Goal: Task Accomplishment & Management: Manage account settings

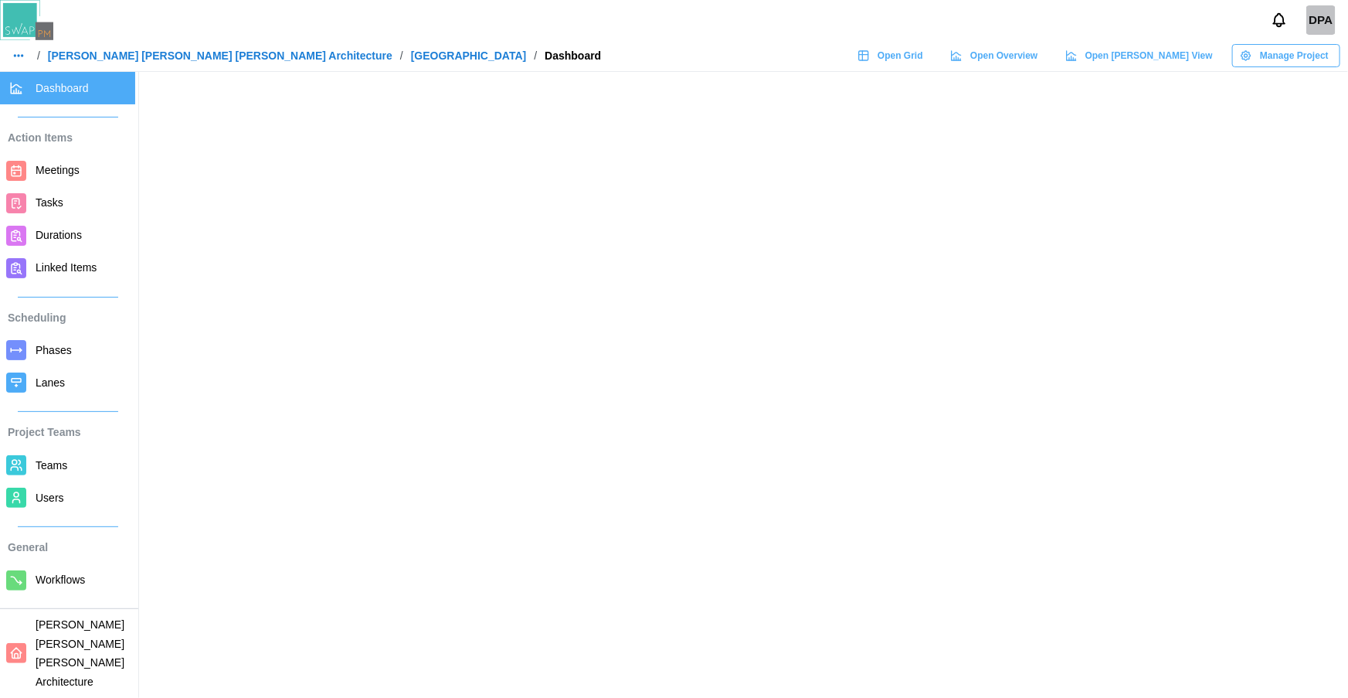
click at [95, 165] on span "Meetings" at bounding box center [82, 170] width 93 height 19
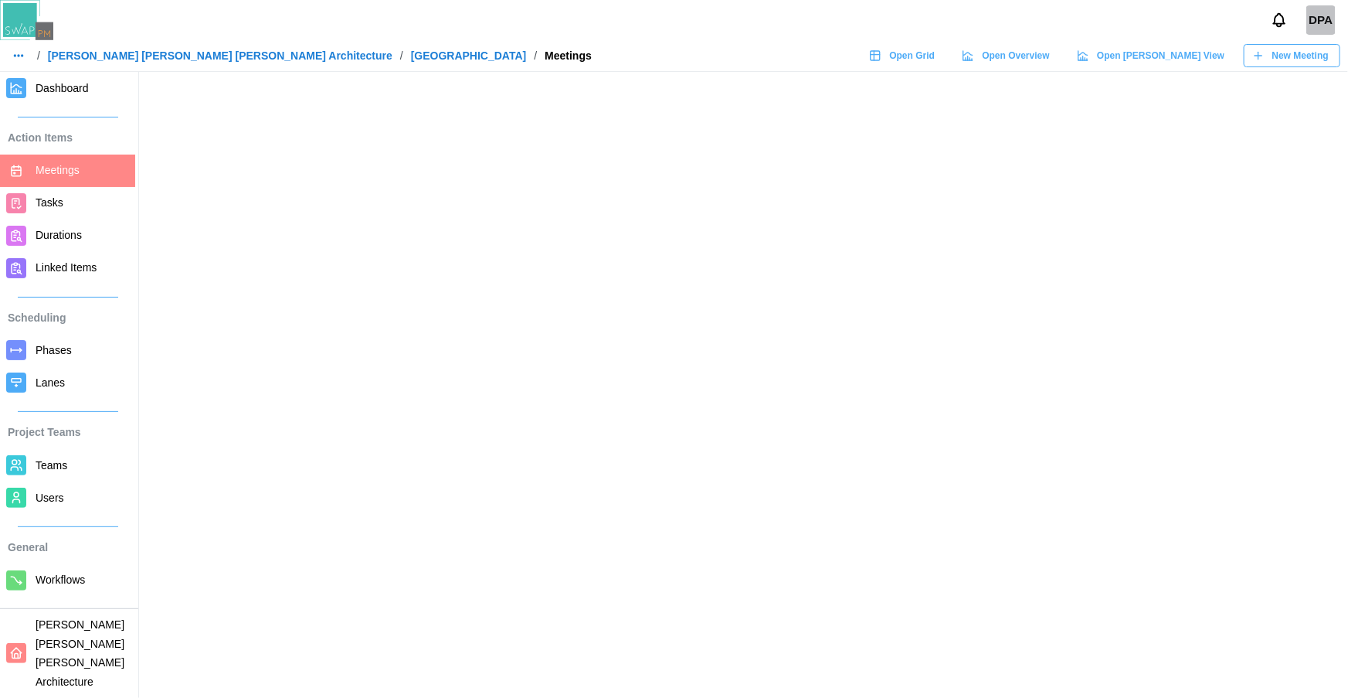
click at [63, 202] on span "Tasks" at bounding box center [82, 202] width 93 height 19
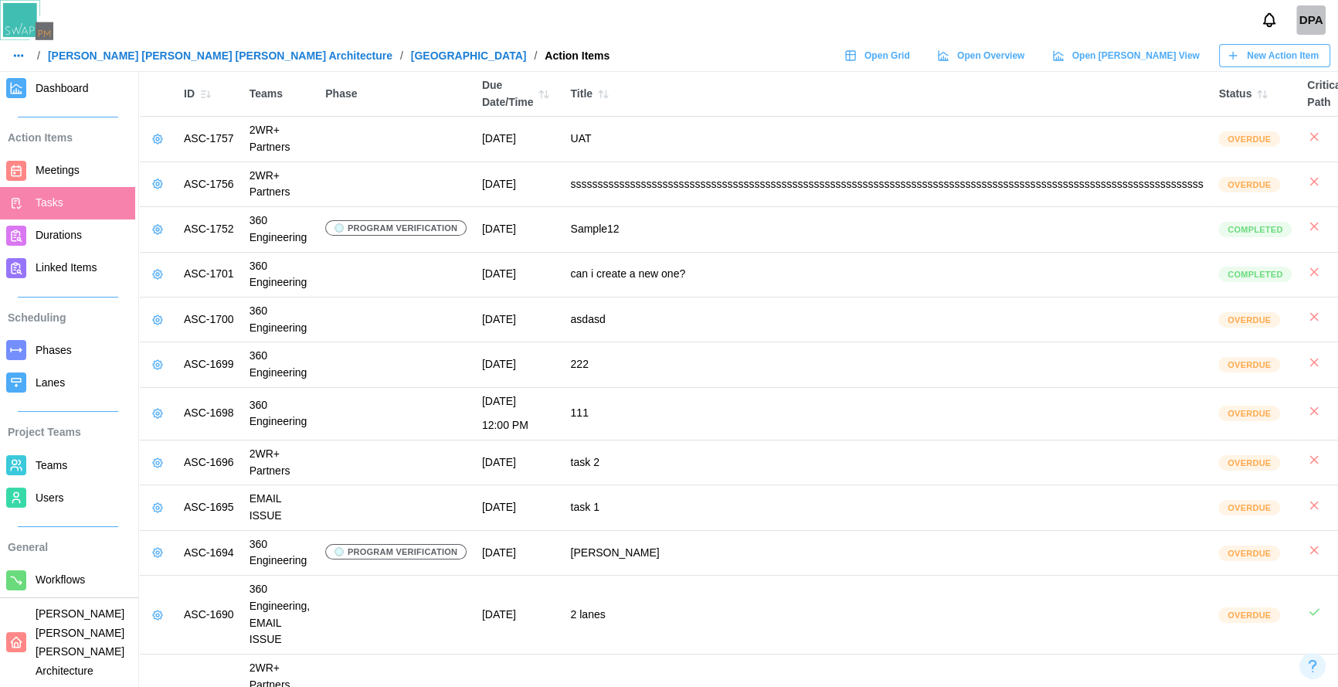
click at [202, 97] on icon "button" at bounding box center [205, 94] width 12 height 12
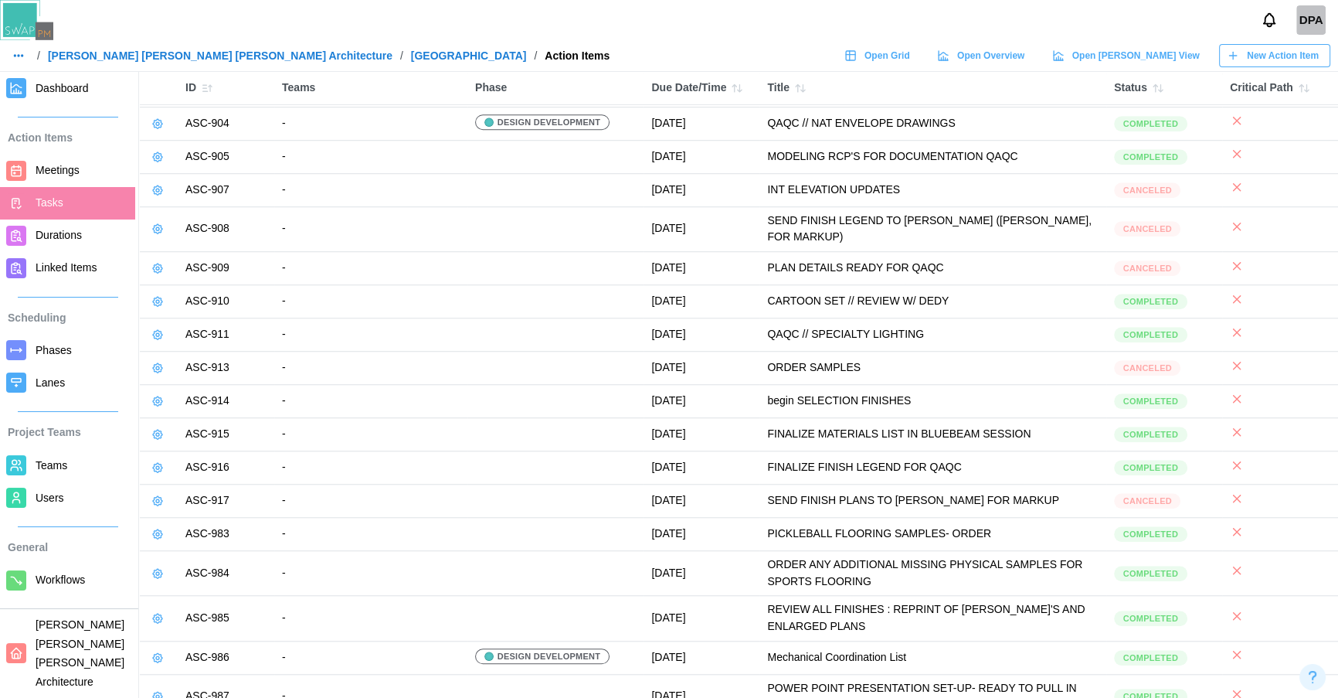
scroll to position [16755, 0]
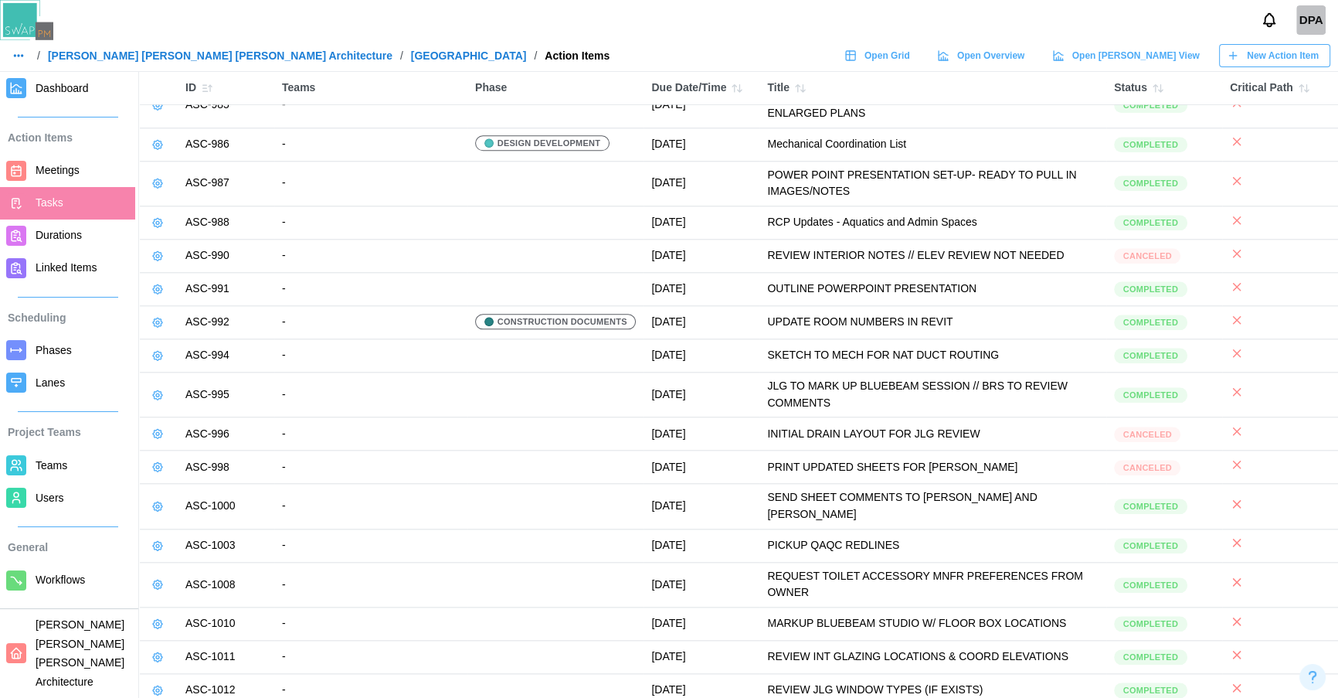
click at [158, 318] on icon at bounding box center [157, 322] width 9 height 9
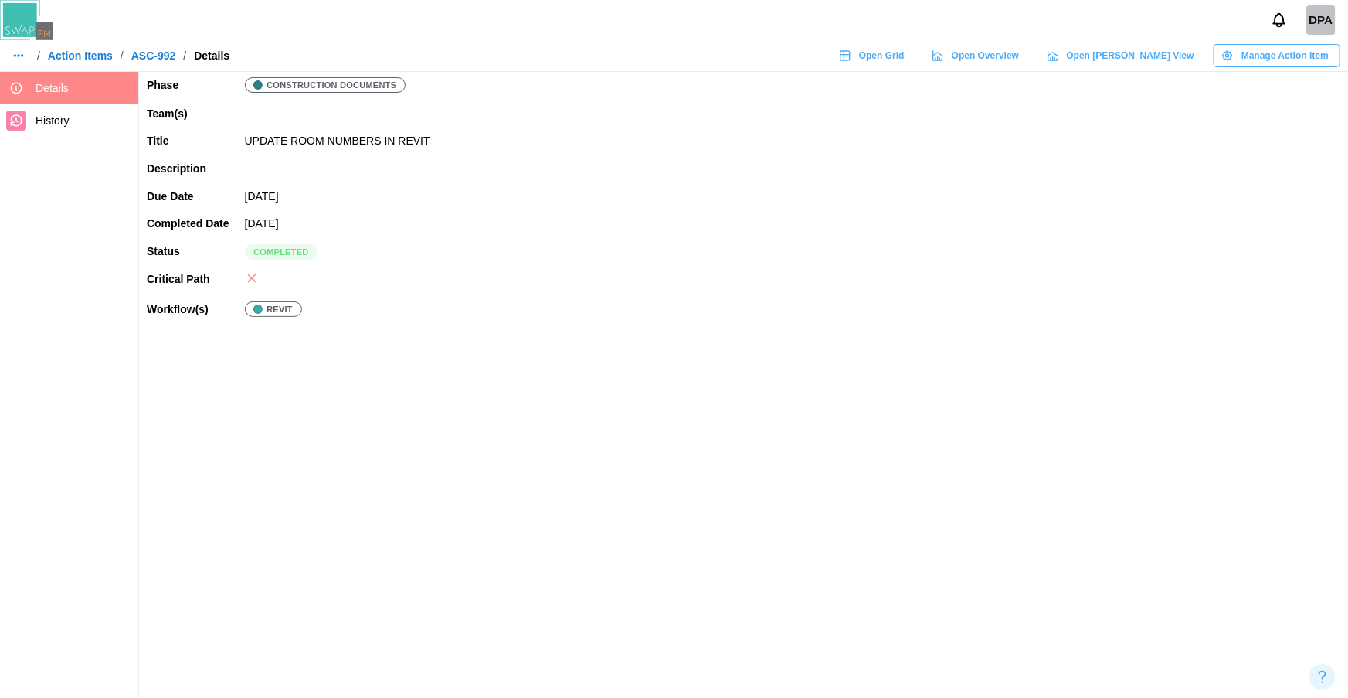
click at [1320, 59] on span "Manage Action Item" at bounding box center [1285, 56] width 87 height 22
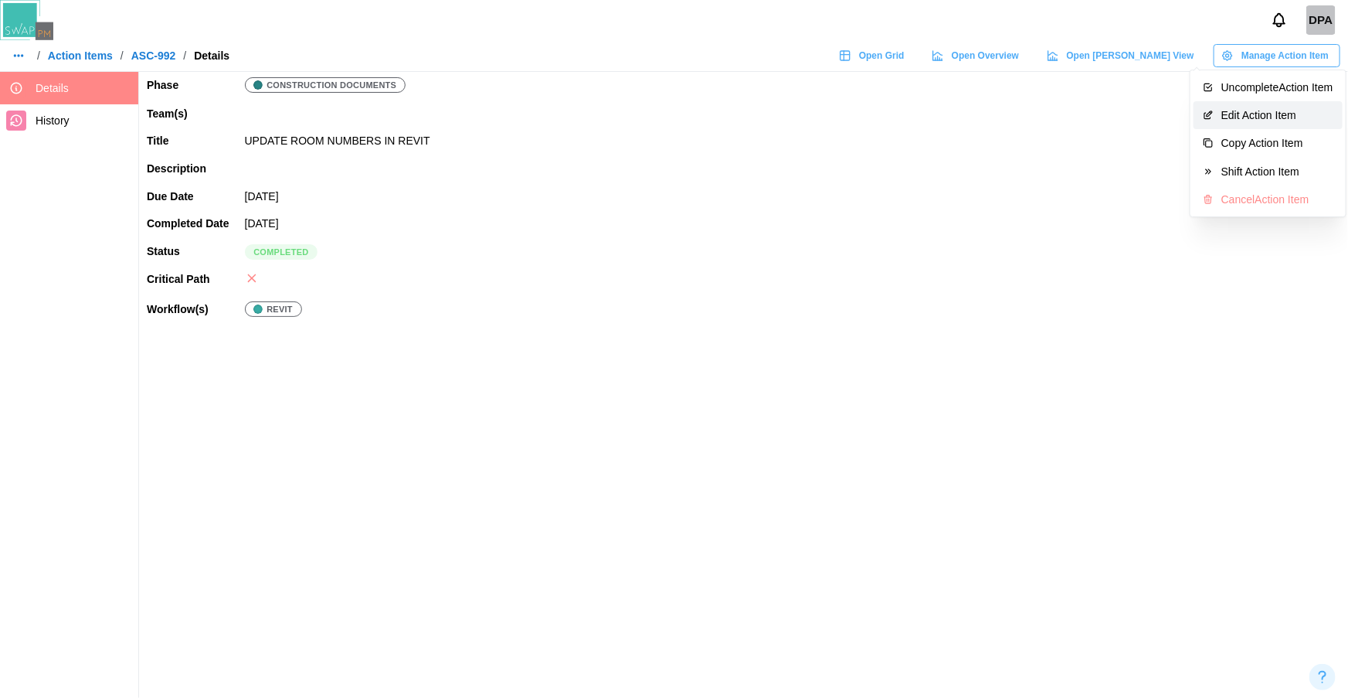
click at [1298, 104] on button "Edit Action Item" at bounding box center [1268, 115] width 149 height 28
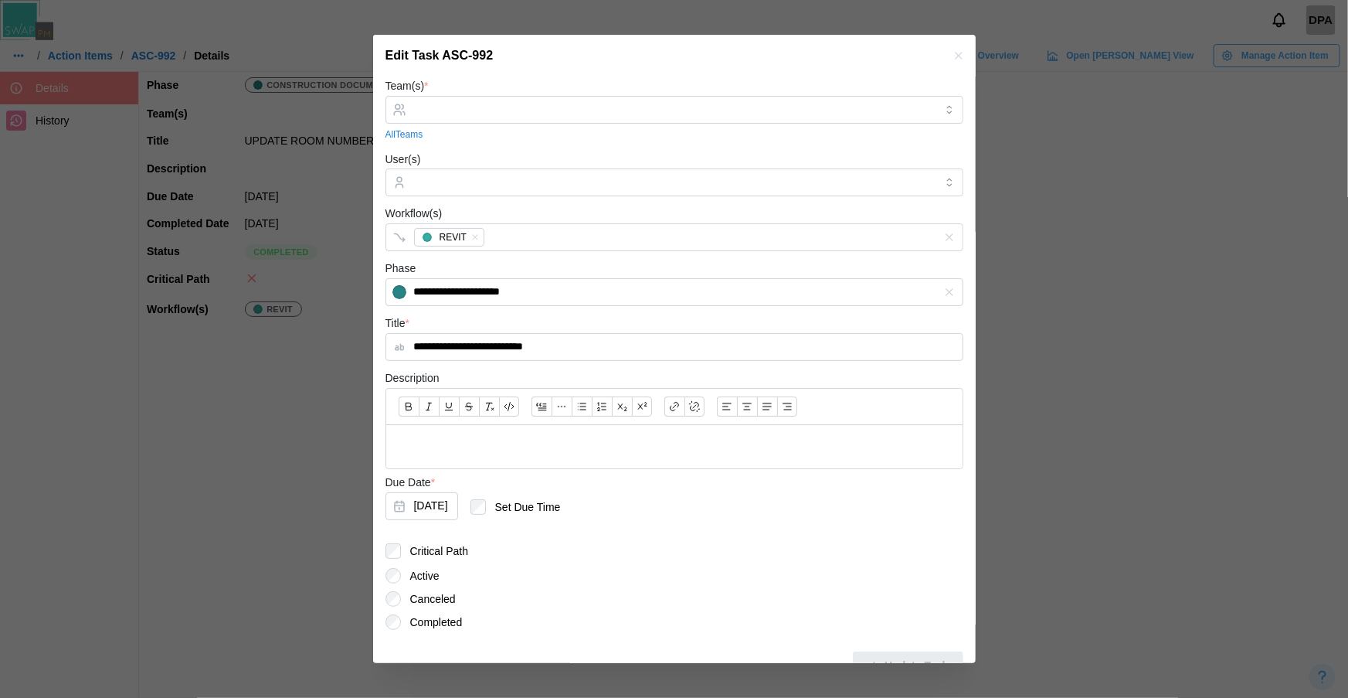
click at [953, 54] on icon "button" at bounding box center [959, 55] width 12 height 12
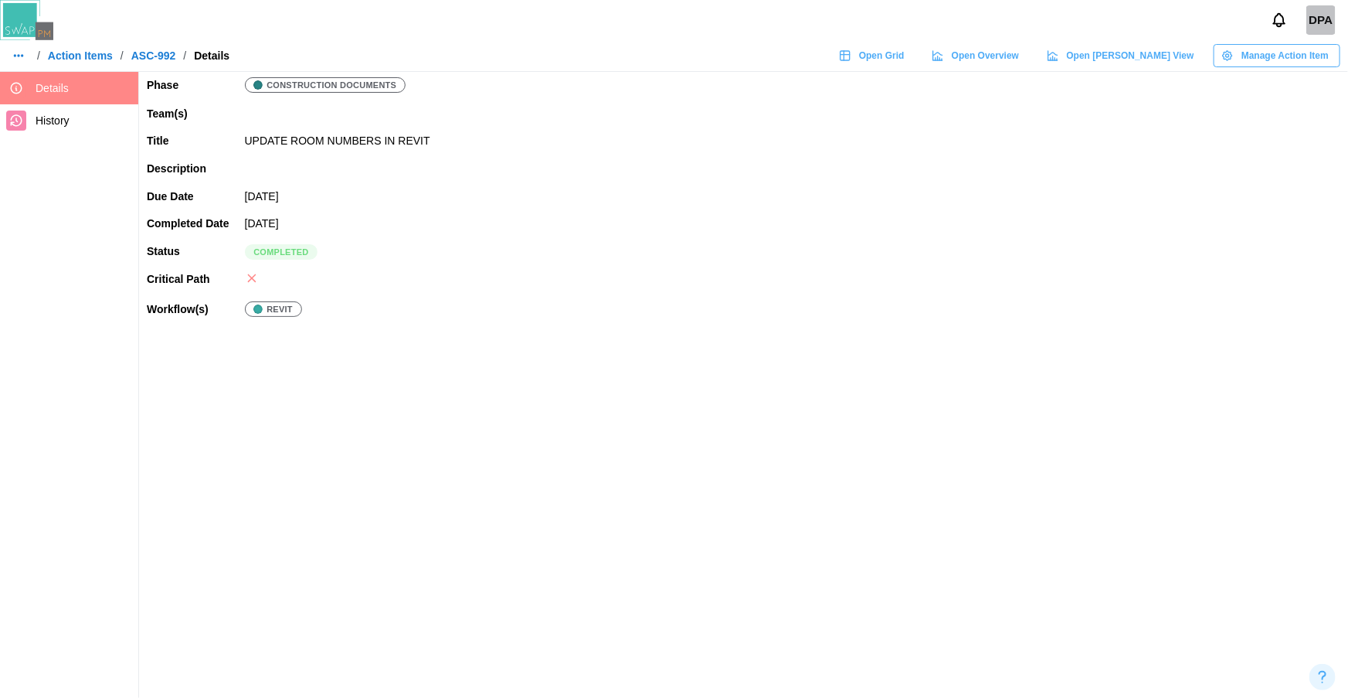
click at [90, 54] on link "Action Items" at bounding box center [80, 55] width 65 height 11
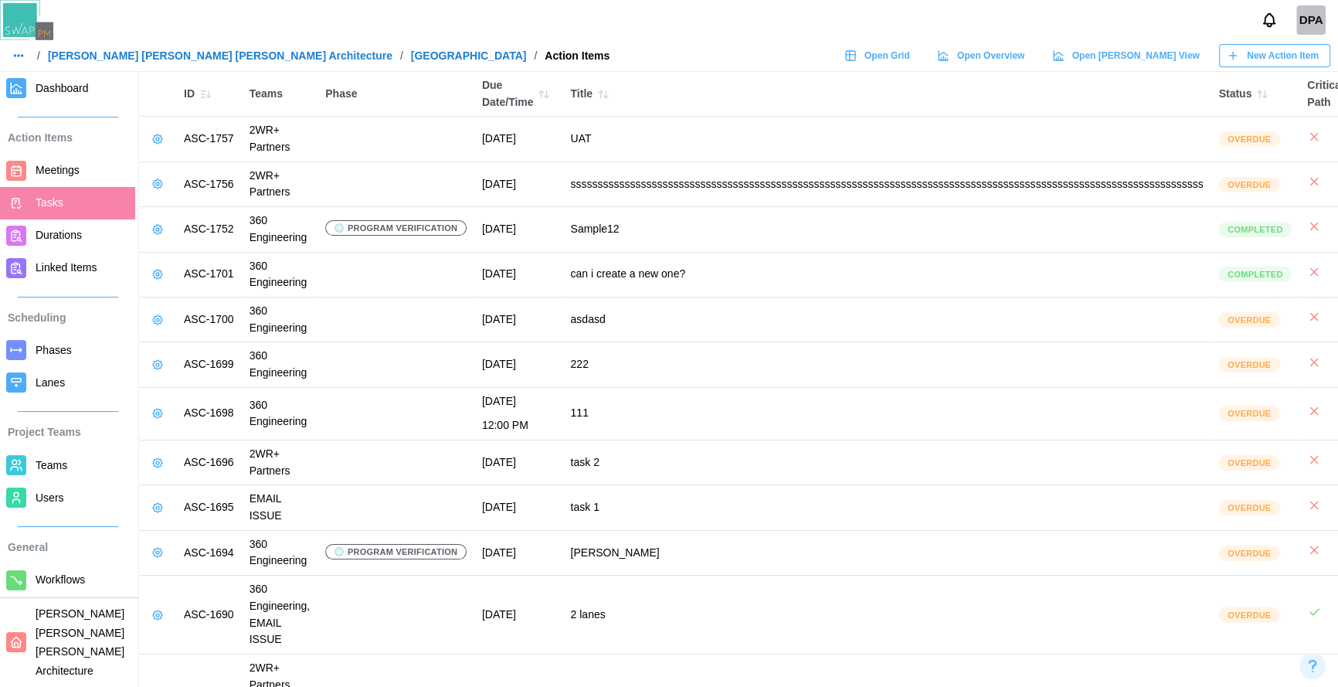
click at [69, 237] on span "Durations" at bounding box center [59, 235] width 46 height 12
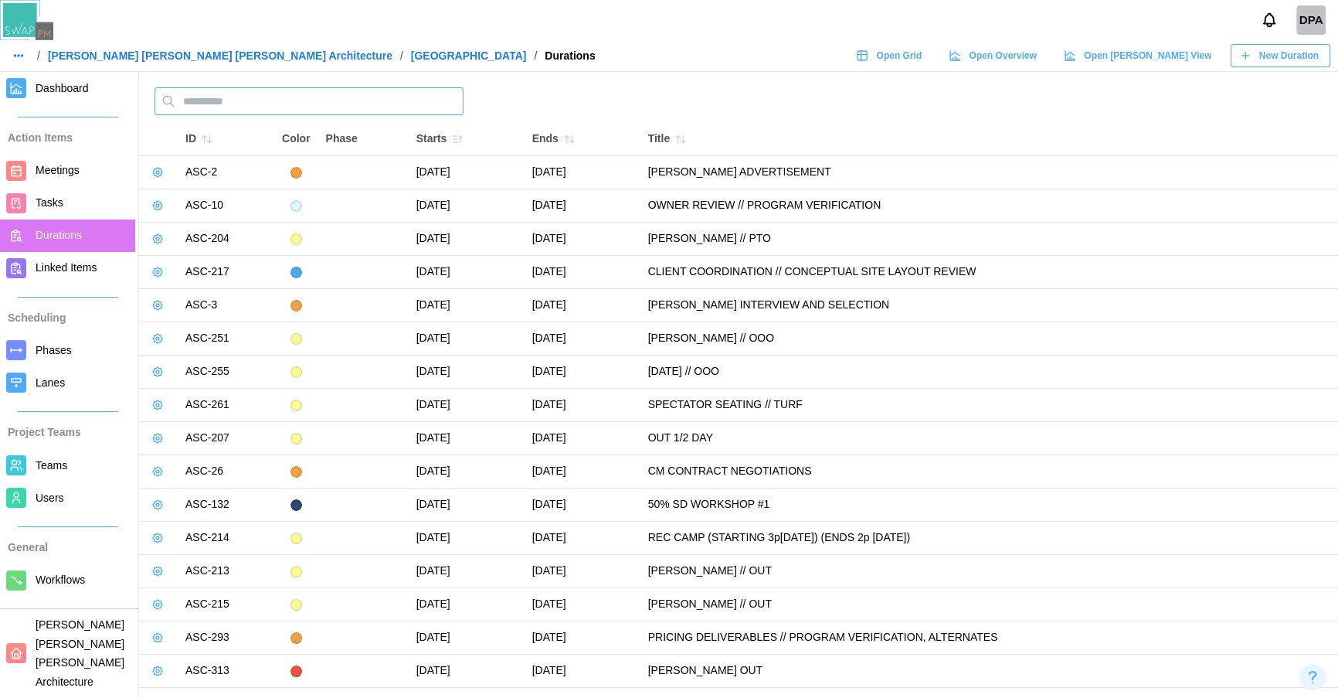
click at [277, 93] on input "text" at bounding box center [309, 101] width 309 height 28
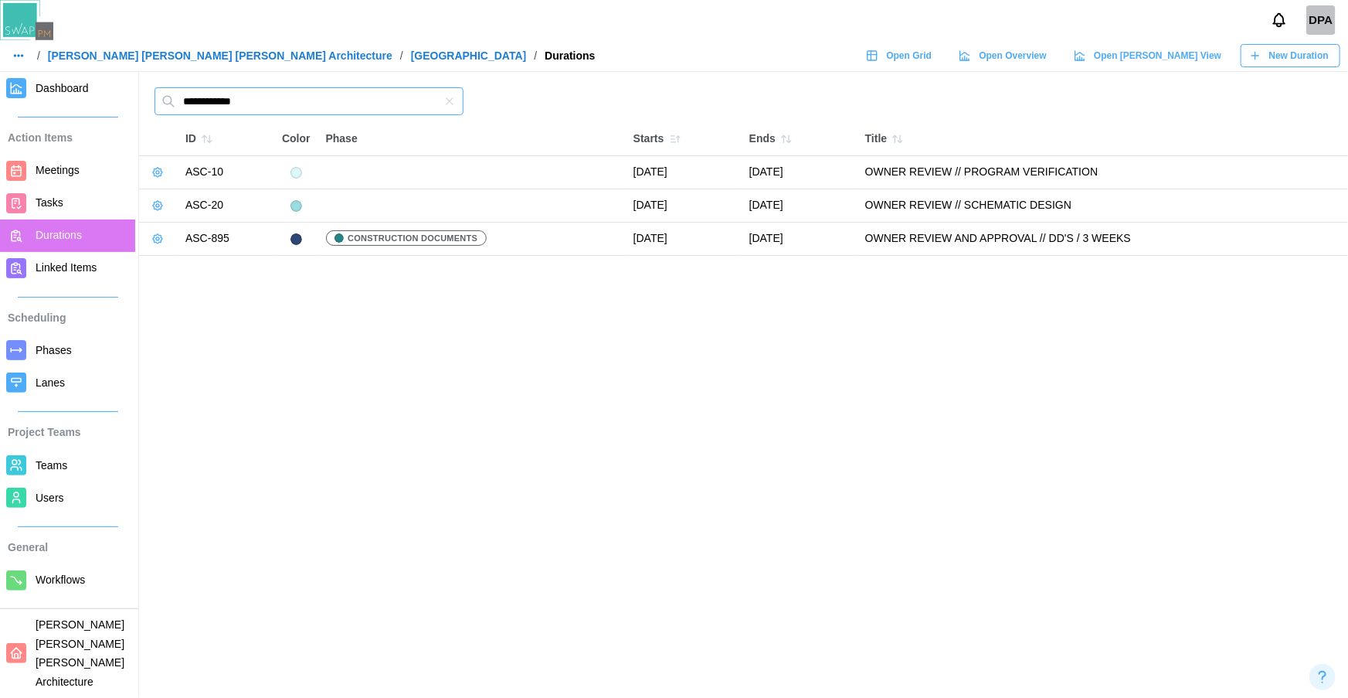
type input "**********"
click at [156, 239] on icon "button" at bounding box center [157, 239] width 12 height 12
click at [168, 273] on icon "button" at bounding box center [165, 269] width 11 height 11
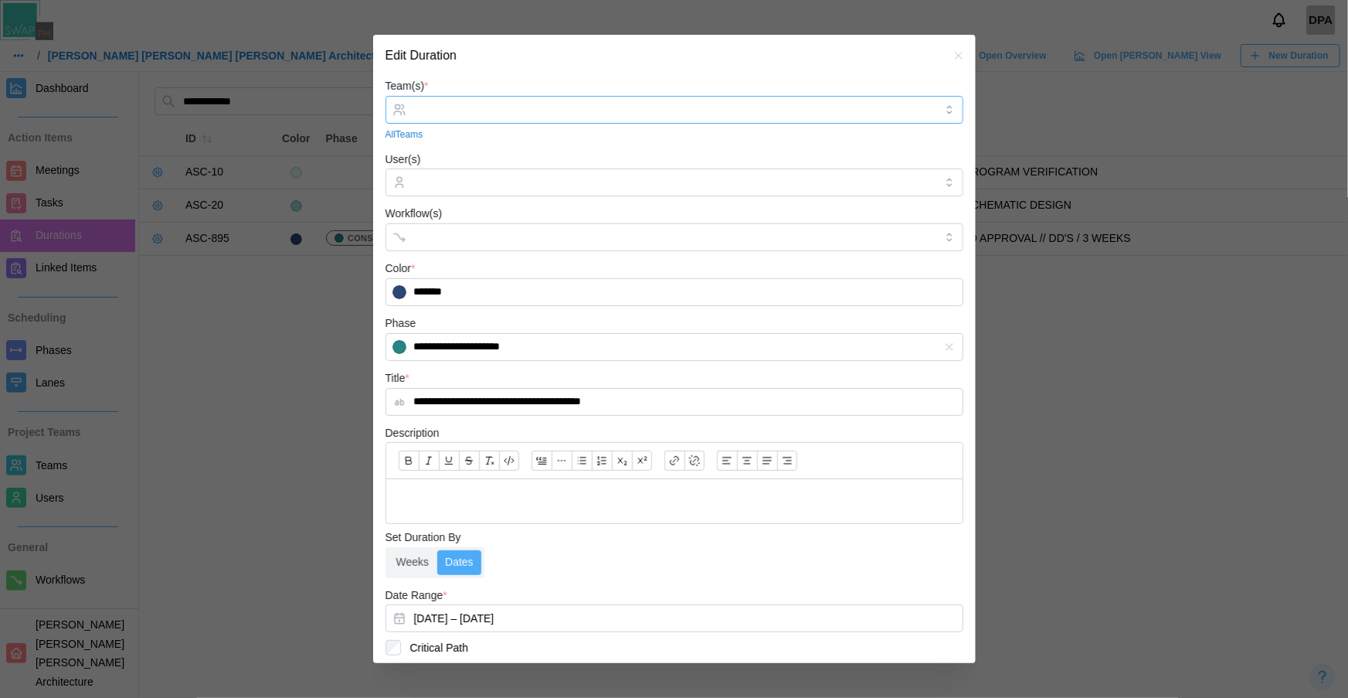
click at [431, 110] on input "Team(s) *" at bounding box center [674, 110] width 521 height 12
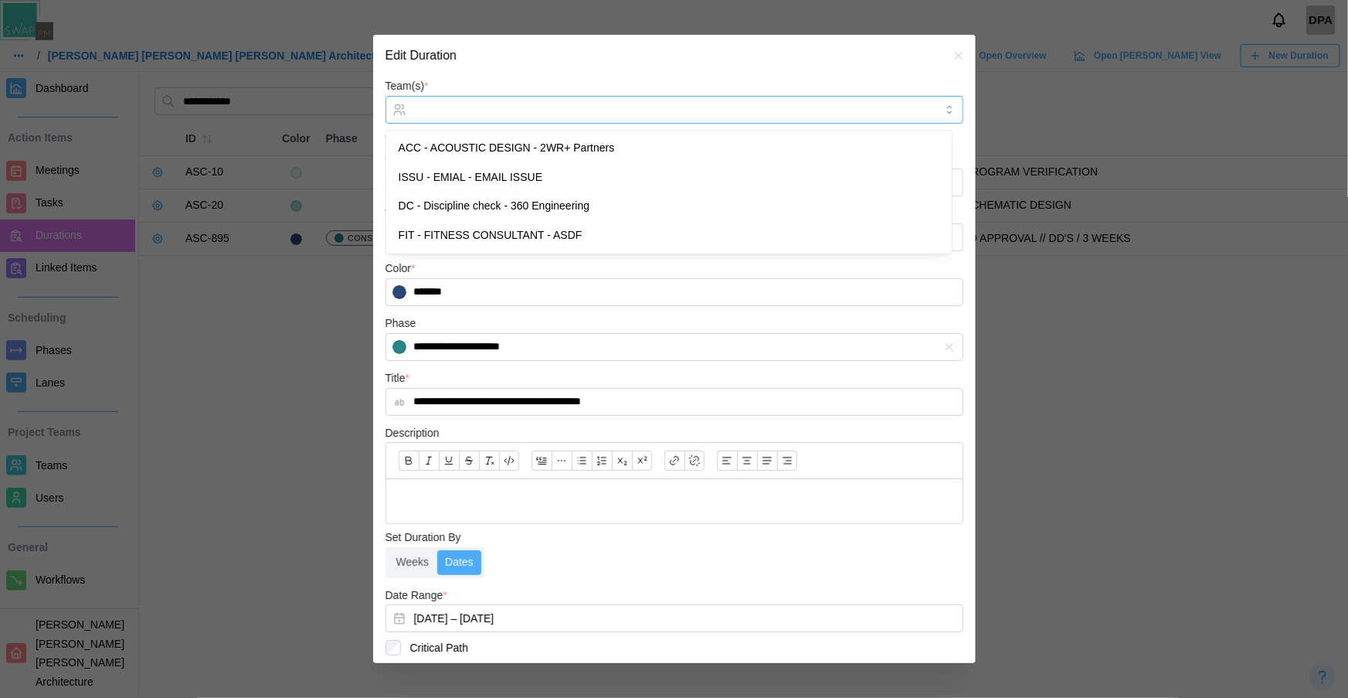
click at [431, 110] on input "Team(s) *" at bounding box center [674, 110] width 521 height 12
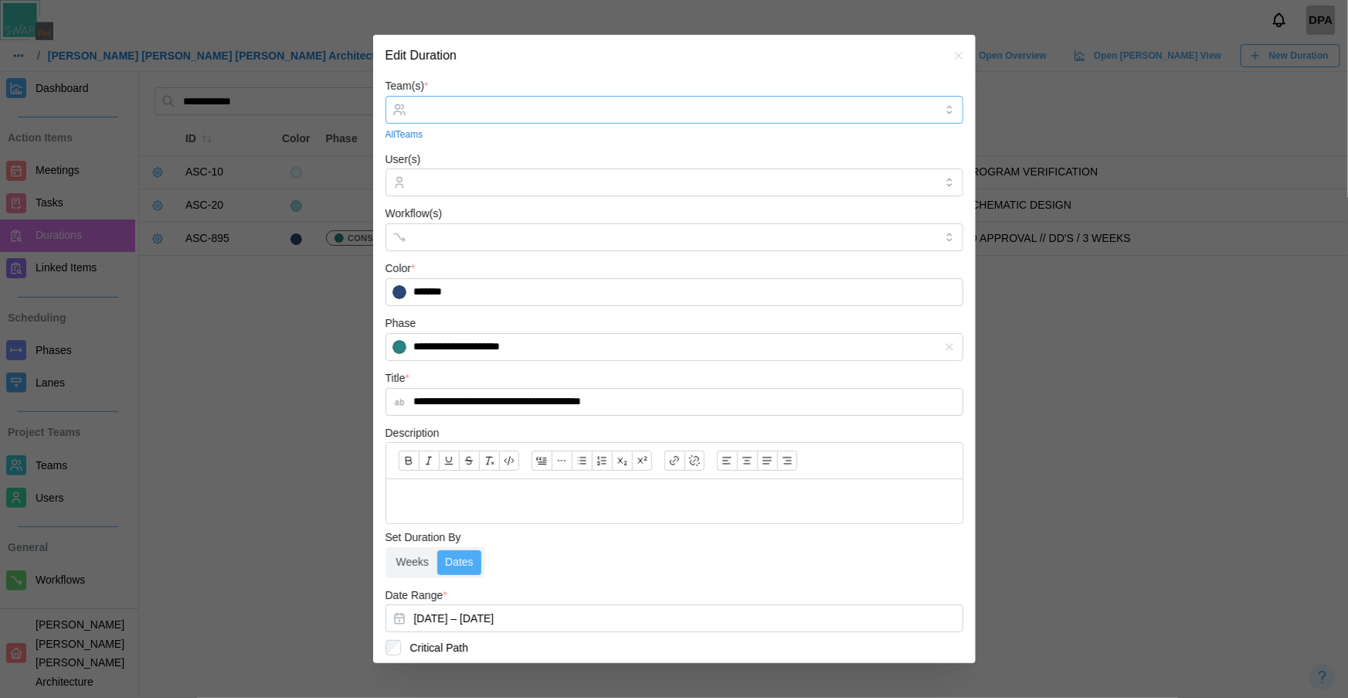
click at [715, 114] on input "Team(s) *" at bounding box center [674, 110] width 521 height 12
click at [253, 314] on div at bounding box center [674, 349] width 1348 height 698
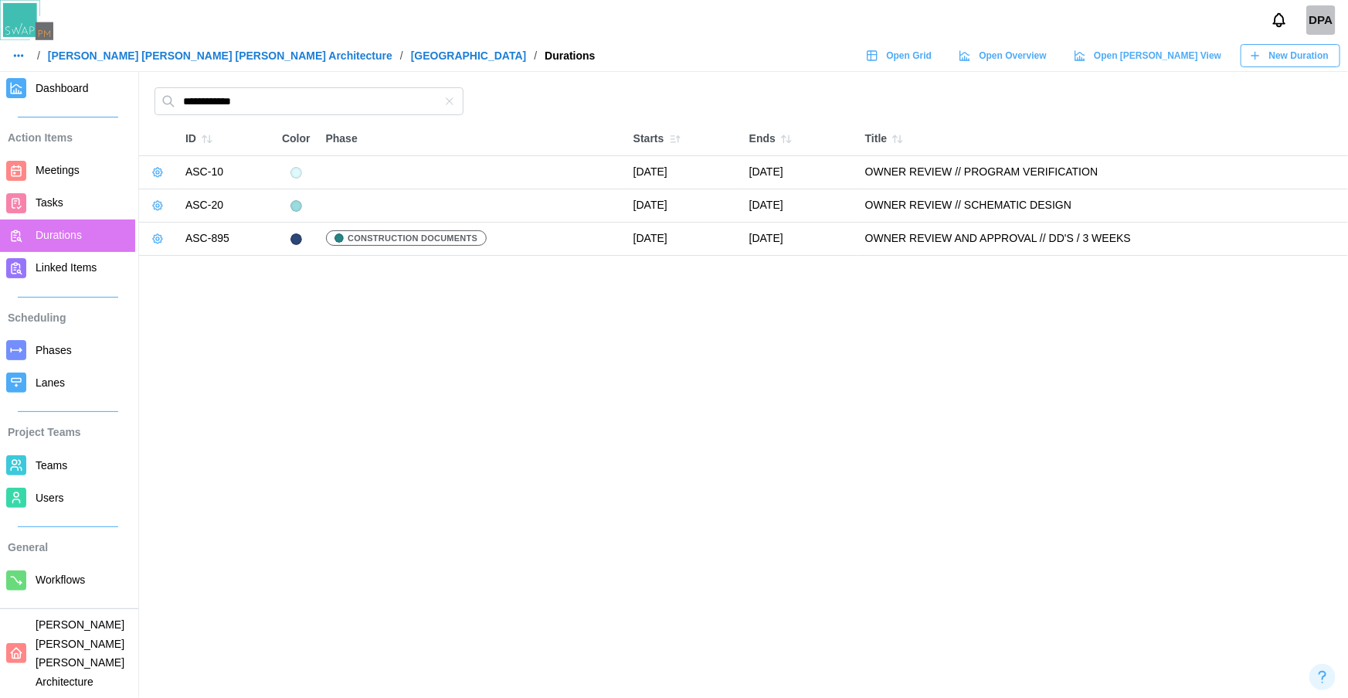
click at [148, 236] on button "button" at bounding box center [158, 239] width 22 height 22
click at [190, 270] on div "Edit Duration" at bounding box center [215, 269] width 75 height 12
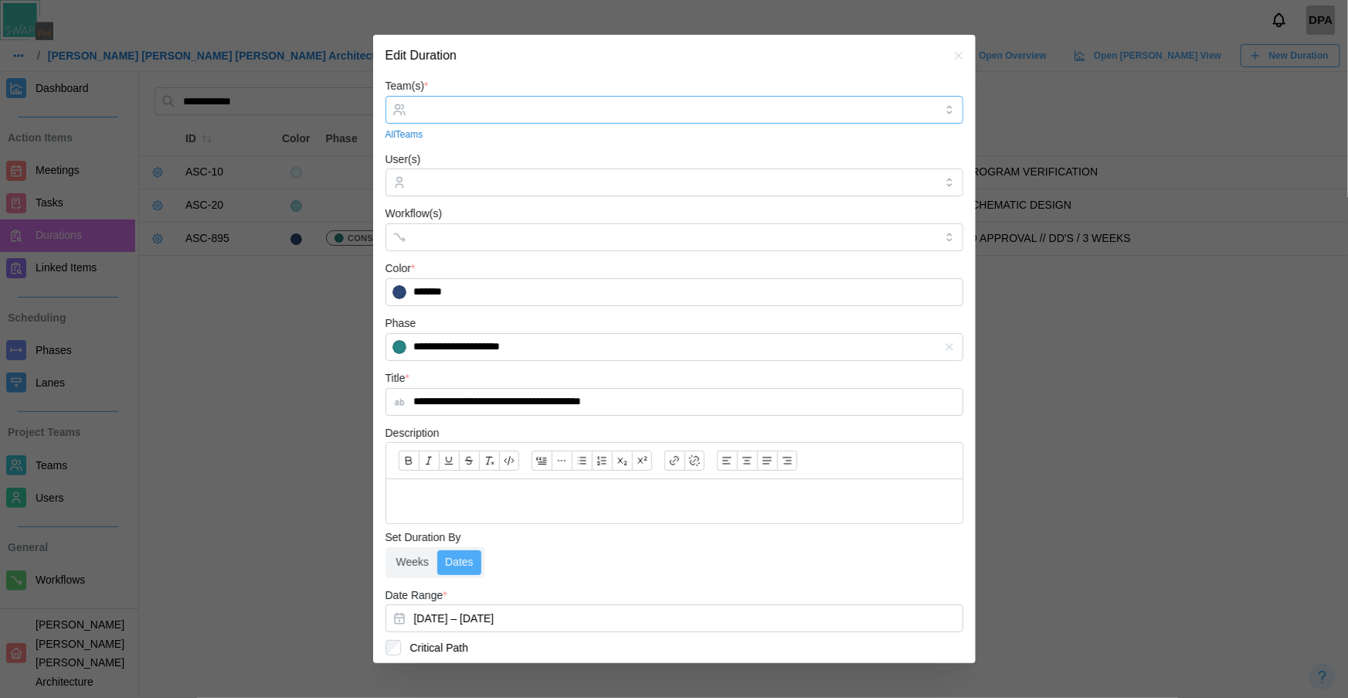
click at [511, 104] on input "Team(s) *" at bounding box center [674, 110] width 521 height 12
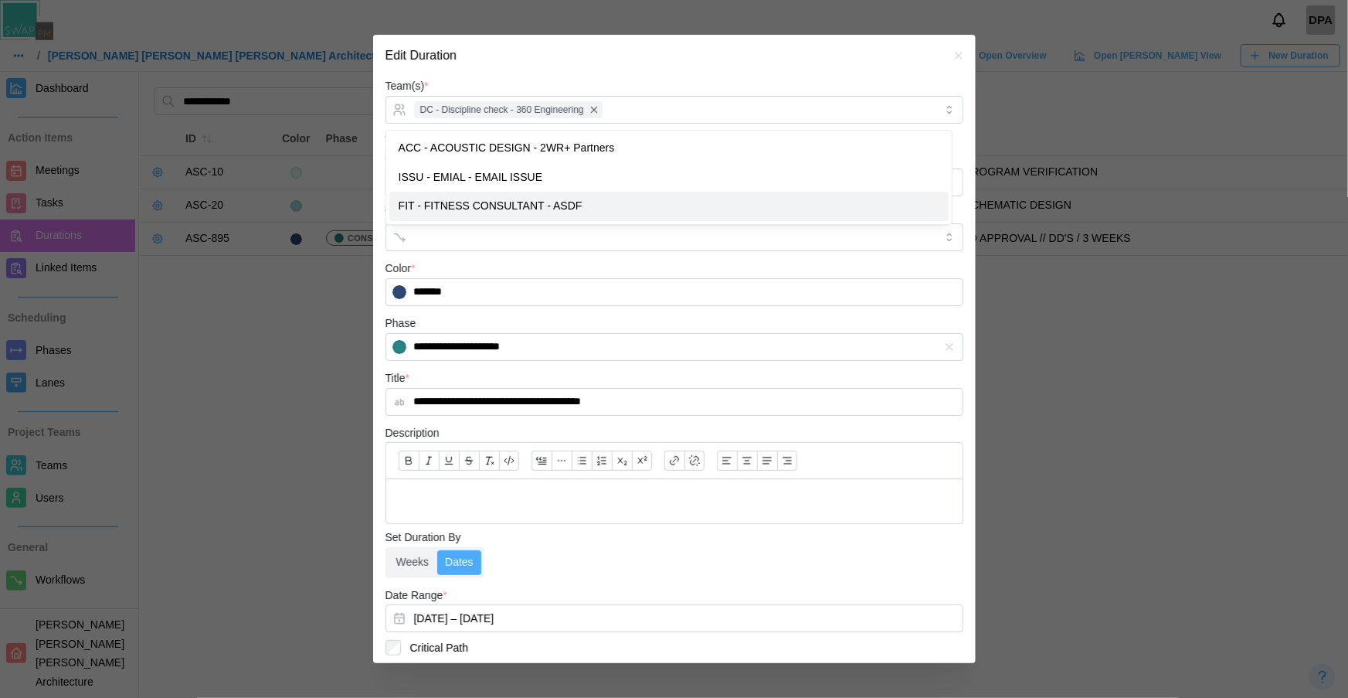
click at [303, 355] on div at bounding box center [674, 349] width 1348 height 698
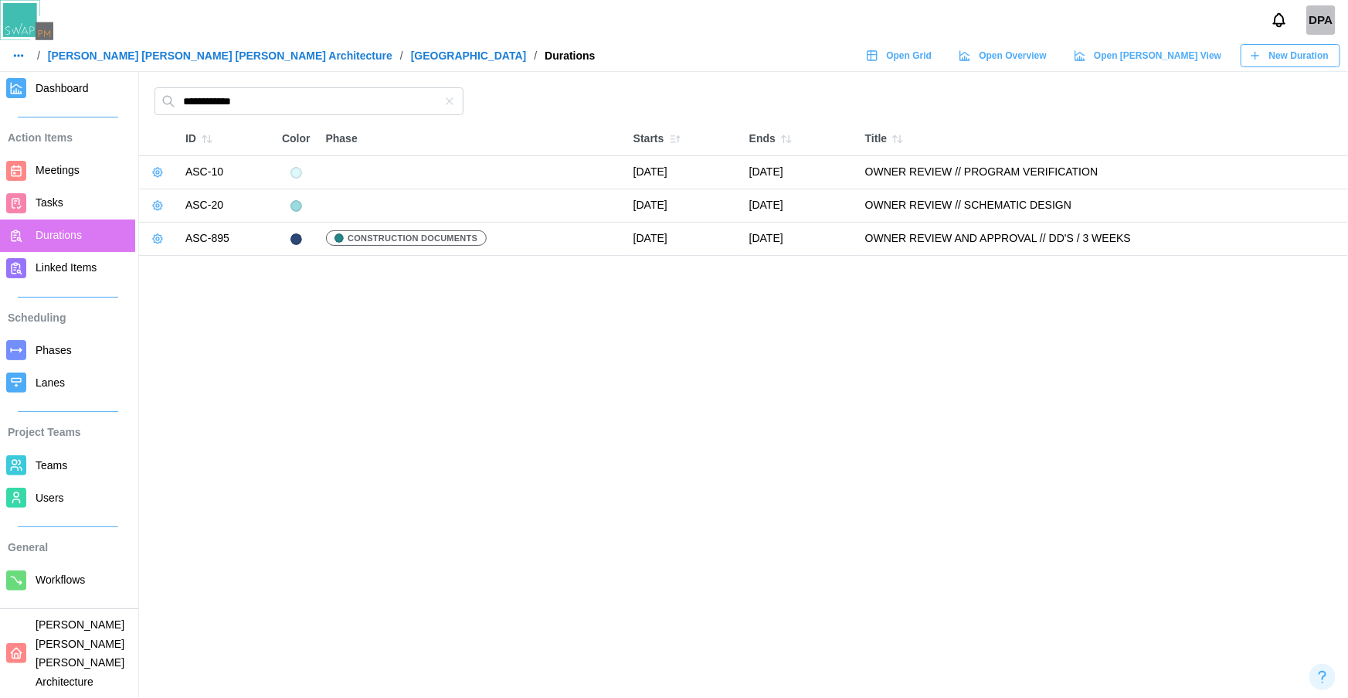
click at [158, 233] on icon "button" at bounding box center [157, 239] width 12 height 12
click at [233, 268] on div "Edit Duration" at bounding box center [215, 269] width 75 height 12
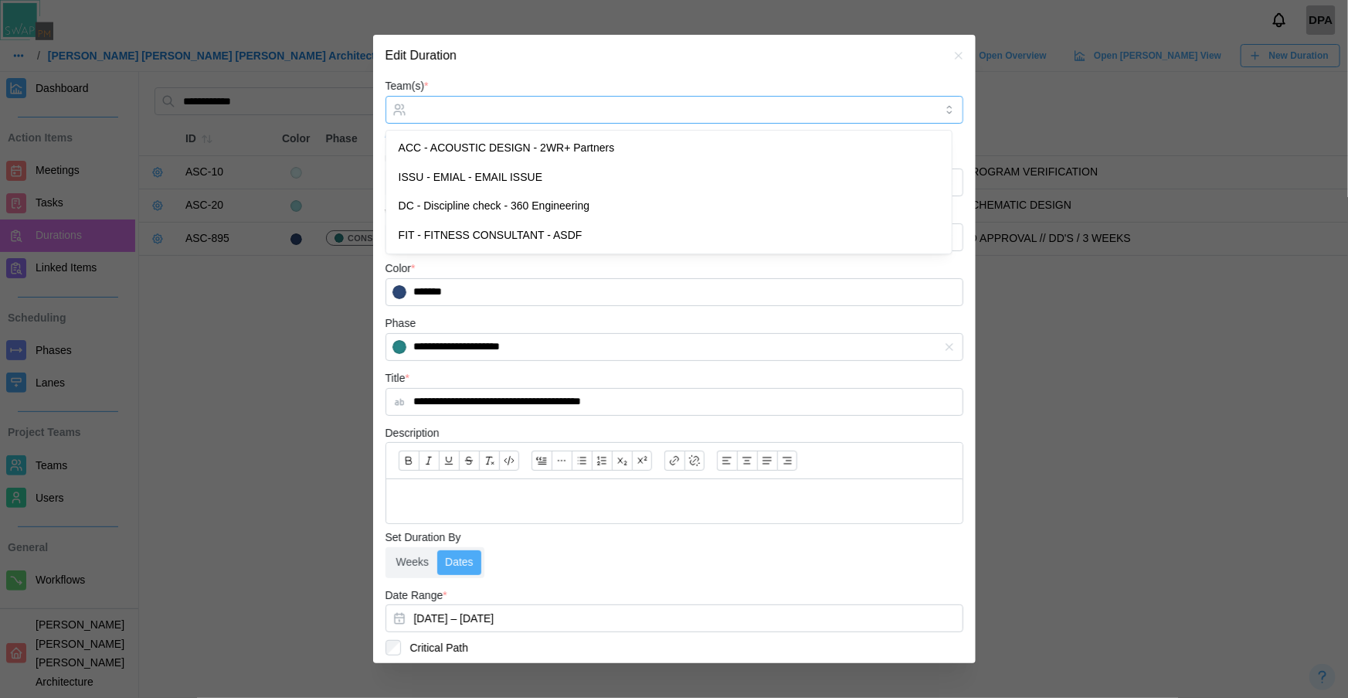
click at [464, 97] on div at bounding box center [672, 110] width 525 height 26
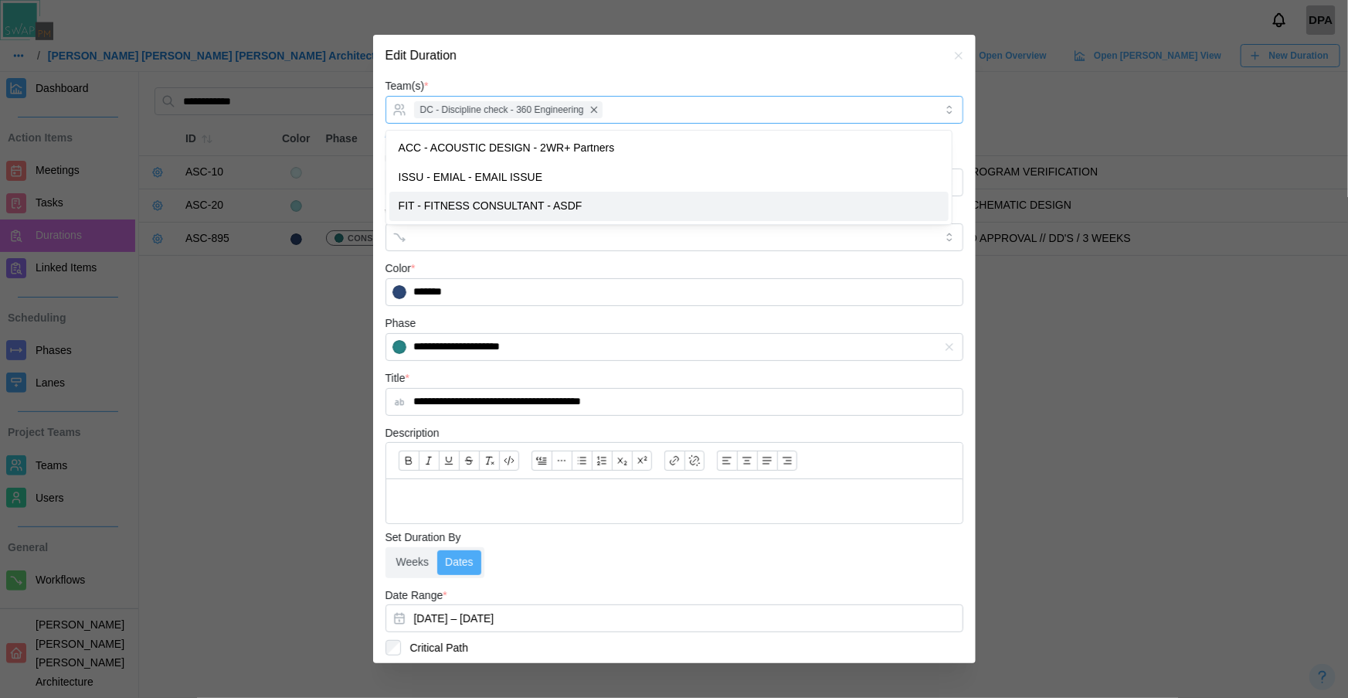
scroll to position [124, 0]
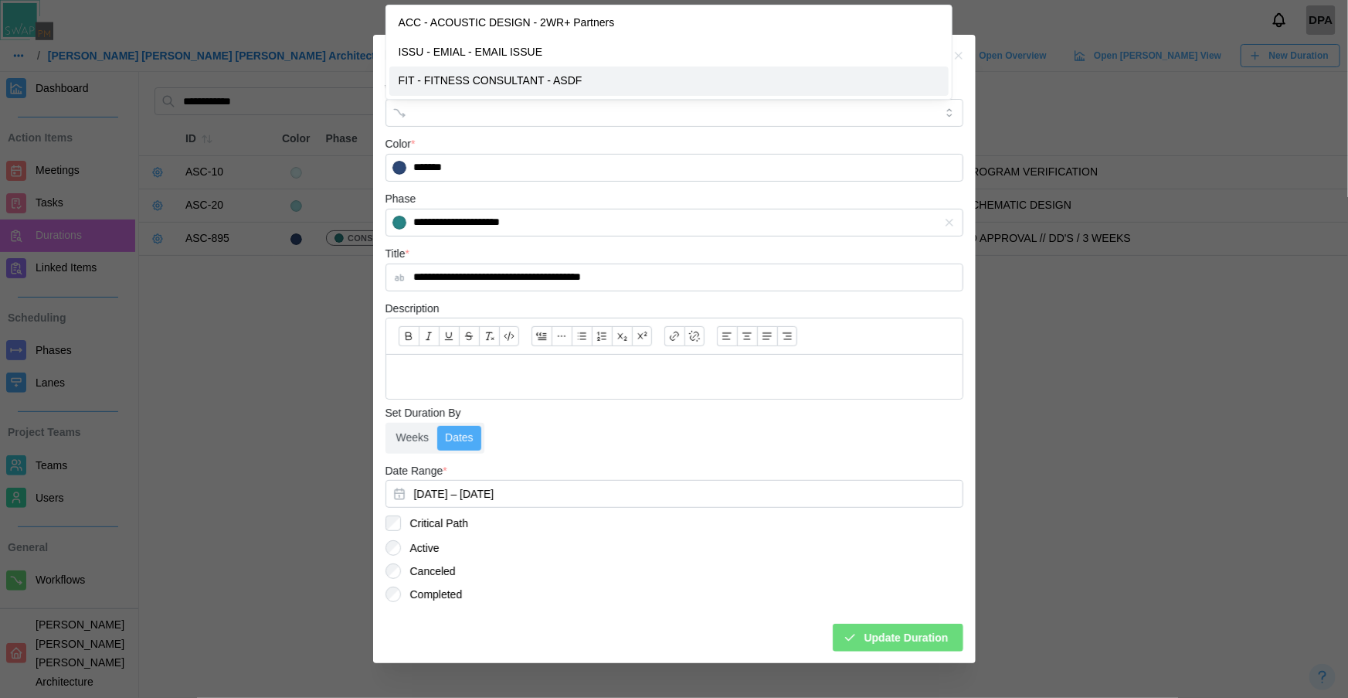
click at [865, 630] on span "Update Duration" at bounding box center [907, 637] width 84 height 26
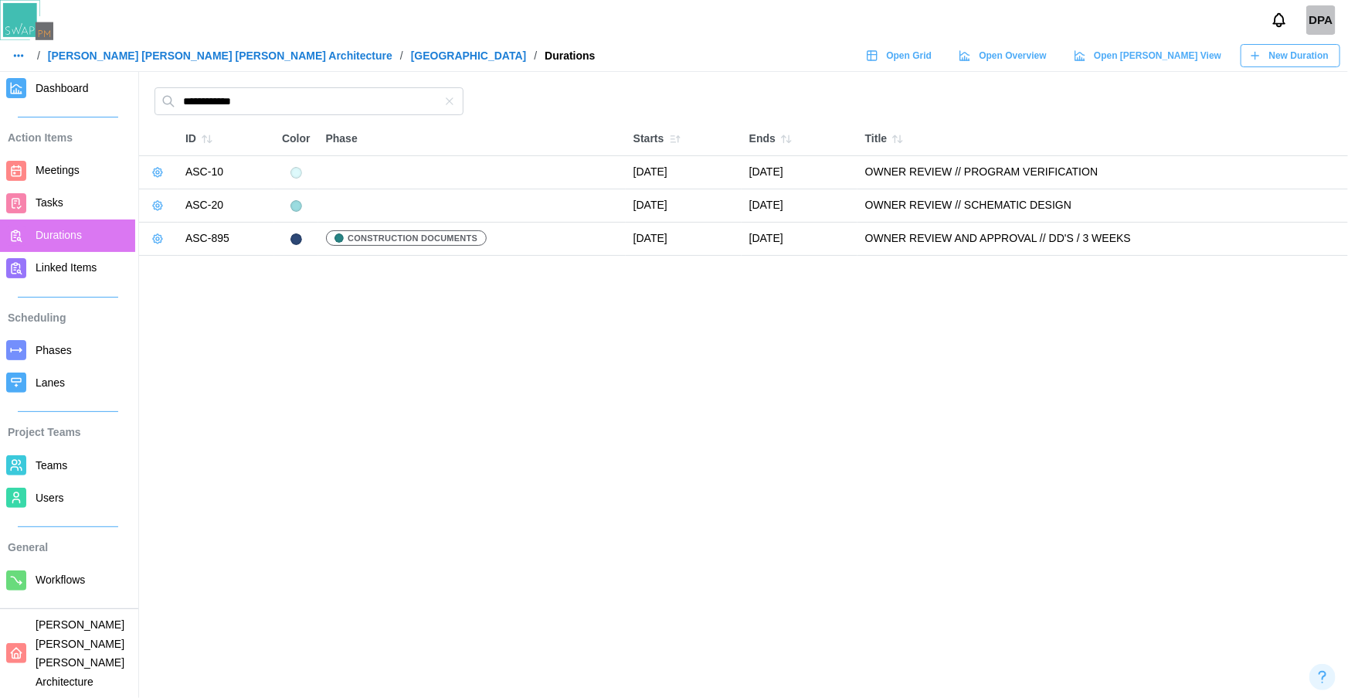
click at [155, 244] on icon "button" at bounding box center [157, 239] width 12 height 12
click at [185, 273] on div "Edit Duration" at bounding box center [215, 269] width 75 height 12
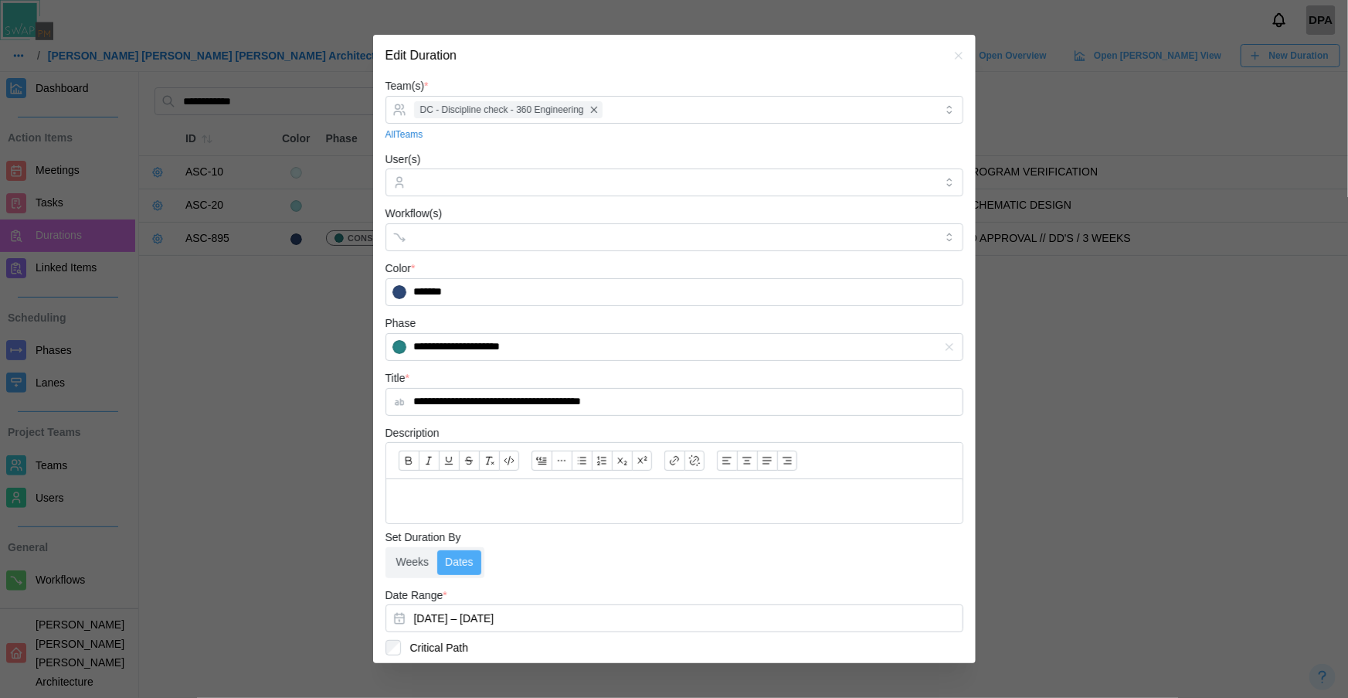
click at [953, 56] on icon "button" at bounding box center [959, 55] width 12 height 12
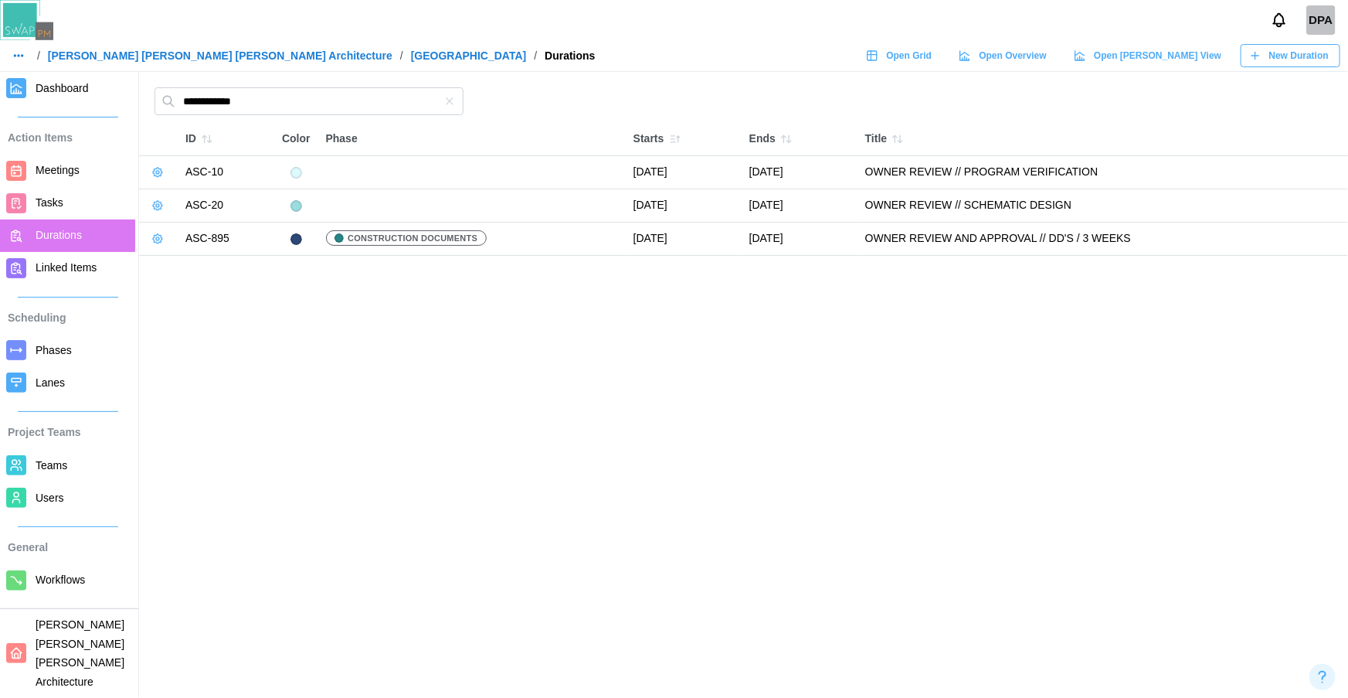
click at [39, 463] on span "Teams" at bounding box center [52, 465] width 32 height 12
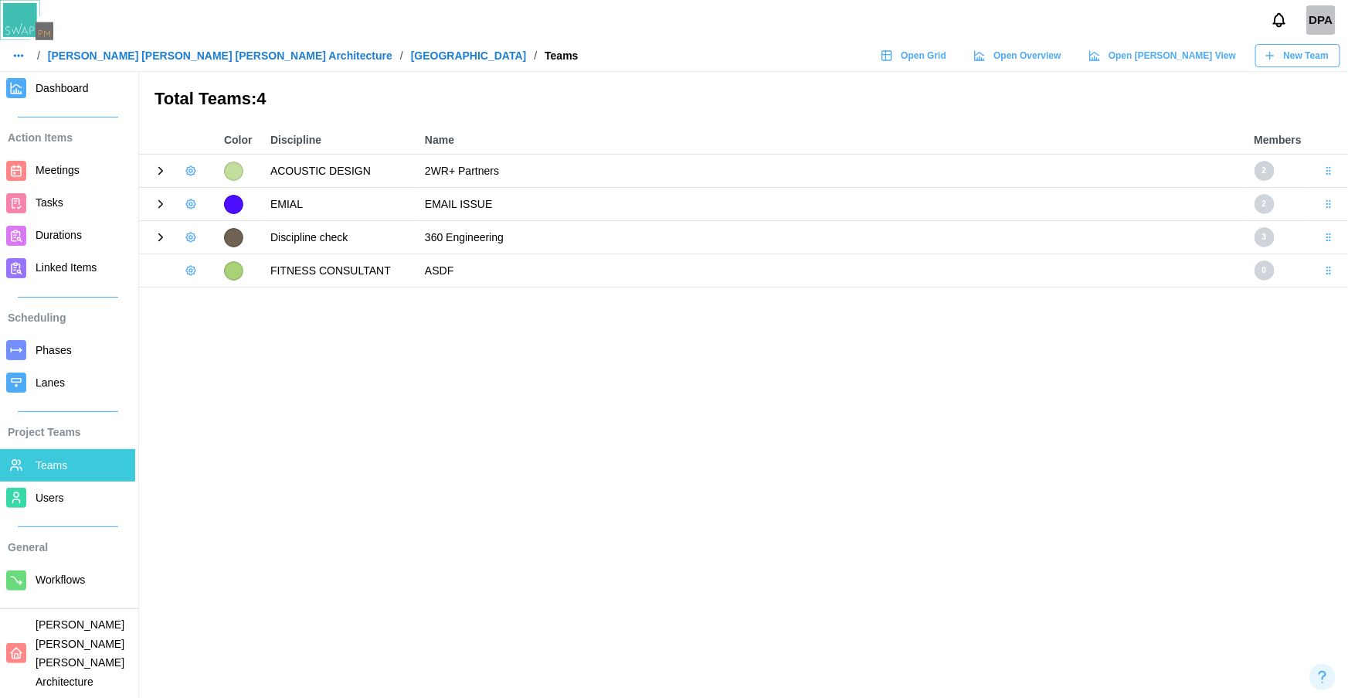
click at [164, 241] on icon at bounding box center [161, 237] width 14 height 14
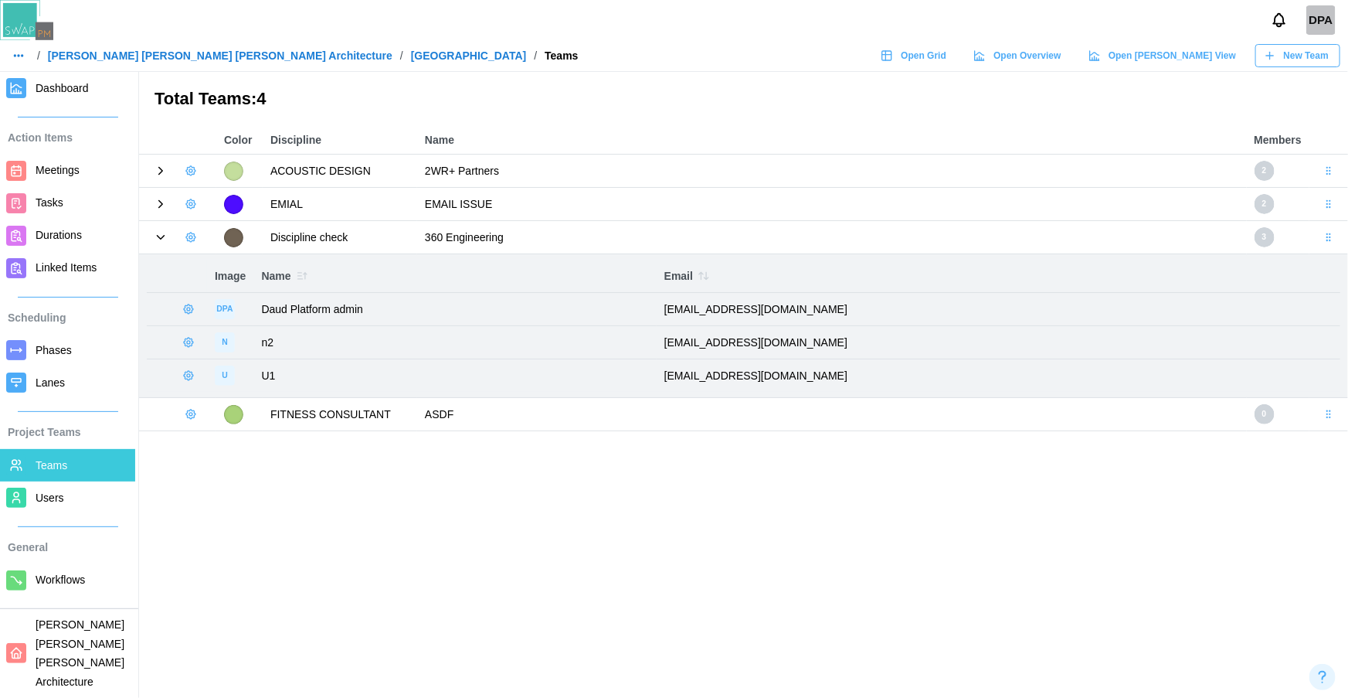
click at [162, 240] on icon at bounding box center [161, 237] width 14 height 14
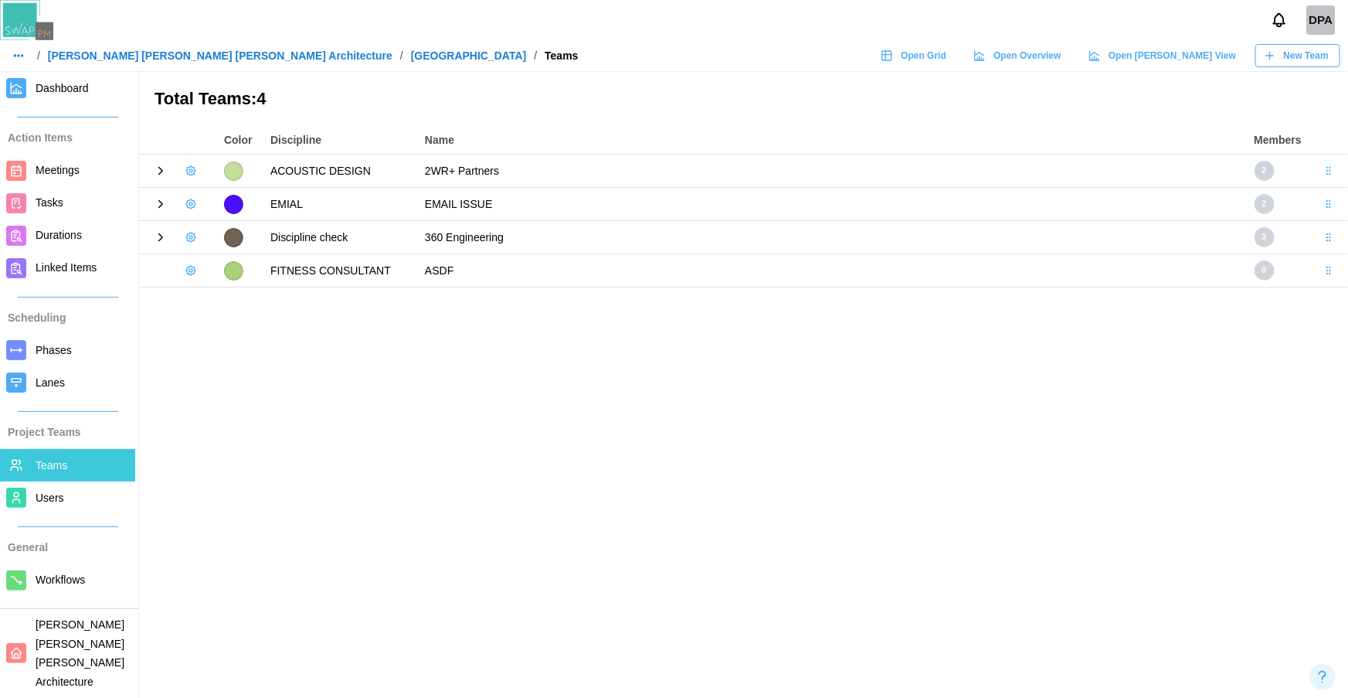
click at [1184, 62] on span "Open Gantt View" at bounding box center [1172, 56] width 127 height 22
click at [49, 234] on span "Durations" at bounding box center [59, 235] width 46 height 12
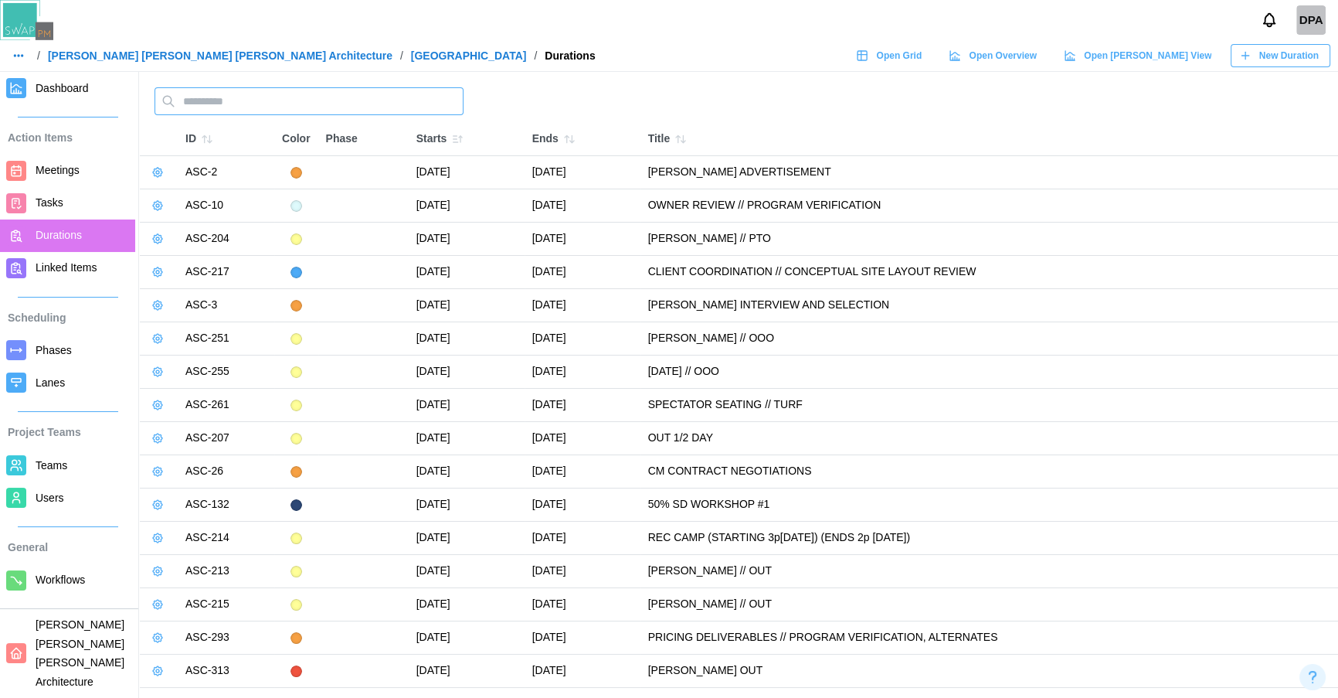
click at [263, 97] on input "text" at bounding box center [309, 101] width 309 height 28
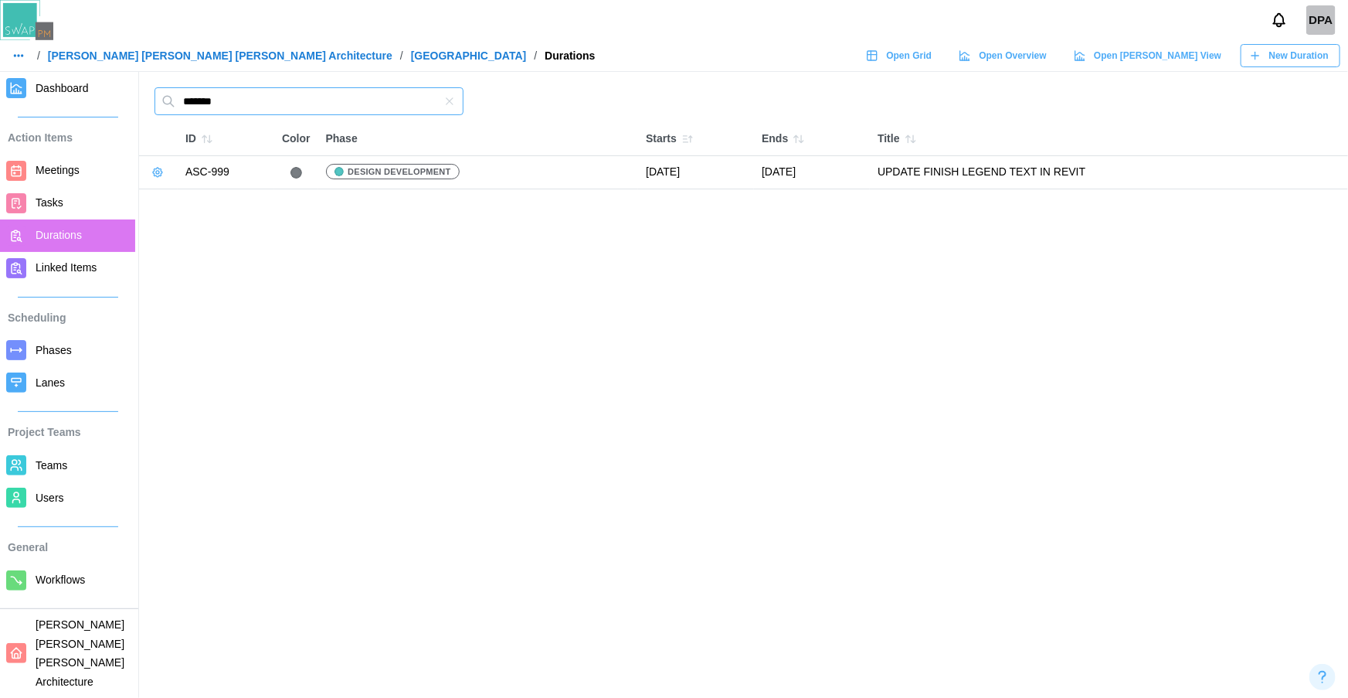
click at [201, 93] on input "******" at bounding box center [309, 101] width 309 height 28
click at [204, 100] on input "******" at bounding box center [309, 101] width 309 height 28
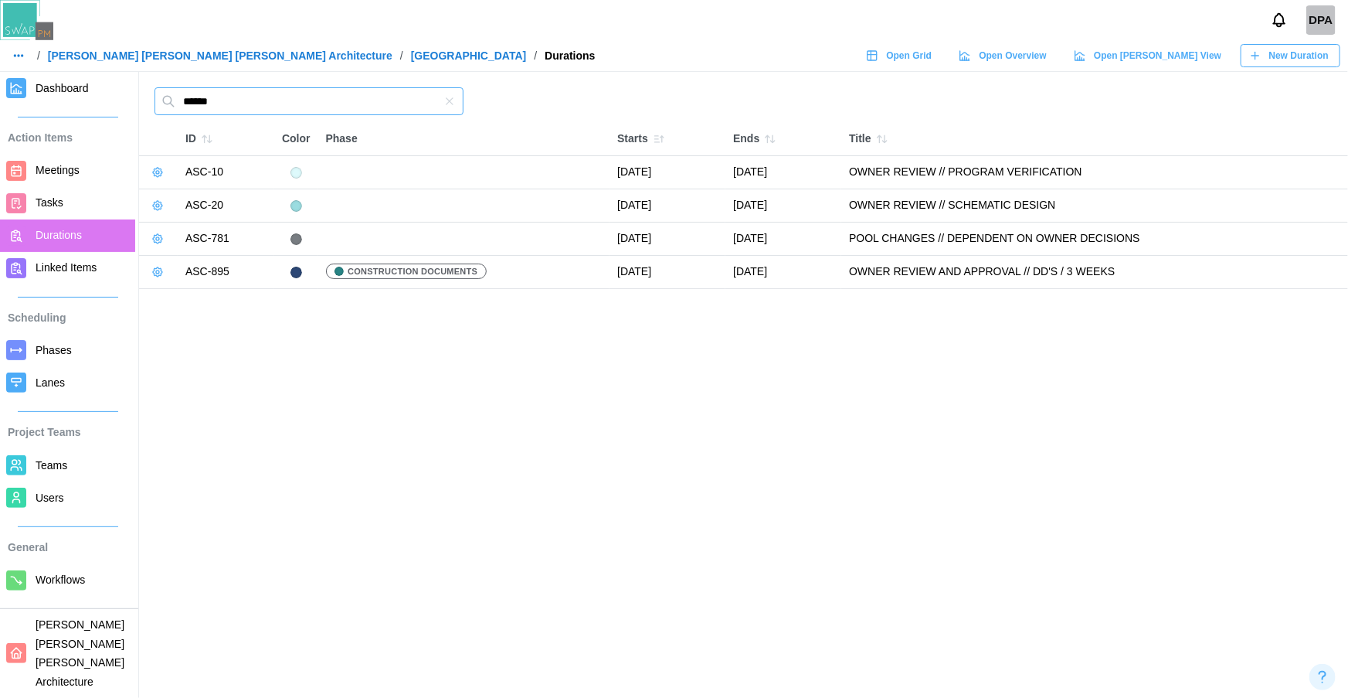
type input "*****"
click at [158, 269] on icon "button" at bounding box center [157, 272] width 12 height 12
click at [189, 299] on div "Edit Duration" at bounding box center [215, 303] width 75 height 12
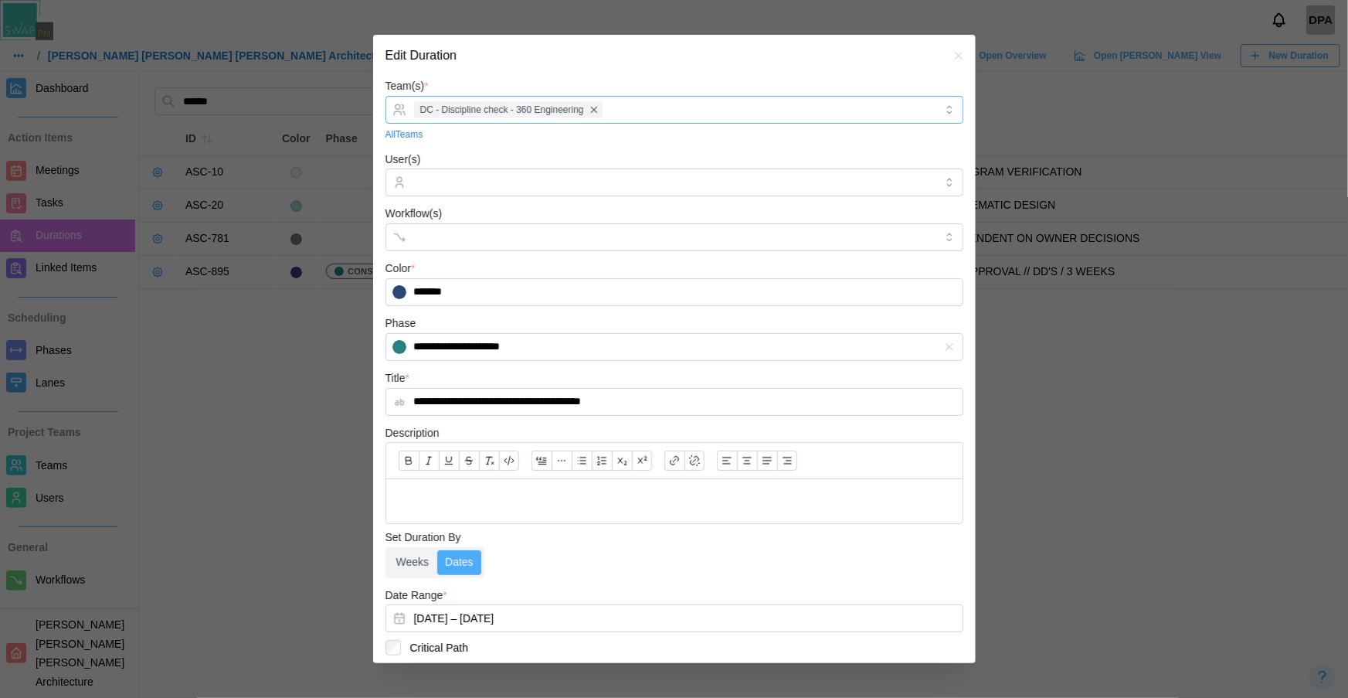
click at [626, 110] on div "DC - Discipline check - 360 Engineering" at bounding box center [672, 110] width 525 height 26
click at [624, 110] on div "DC - Discipline check - 360 Engineering" at bounding box center [672, 110] width 525 height 26
click at [953, 61] on icon "button" at bounding box center [959, 55] width 12 height 12
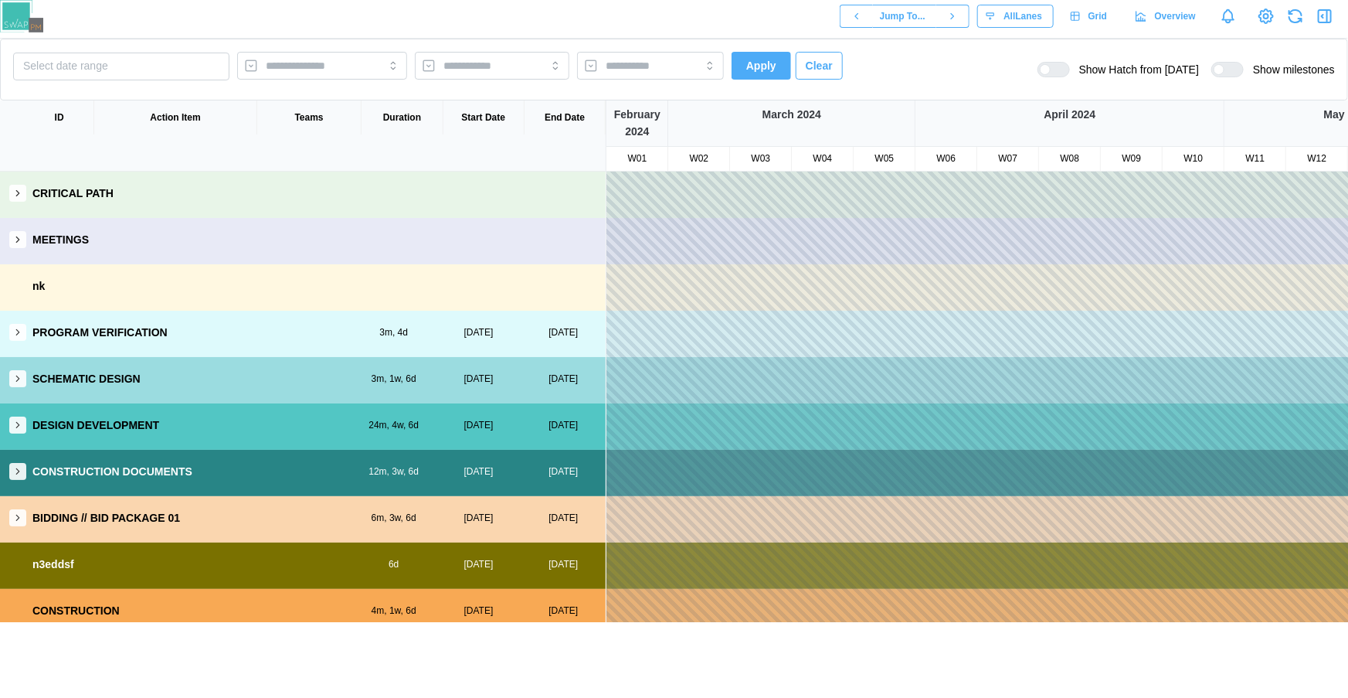
click at [15, 477] on button "button" at bounding box center [17, 471] width 17 height 17
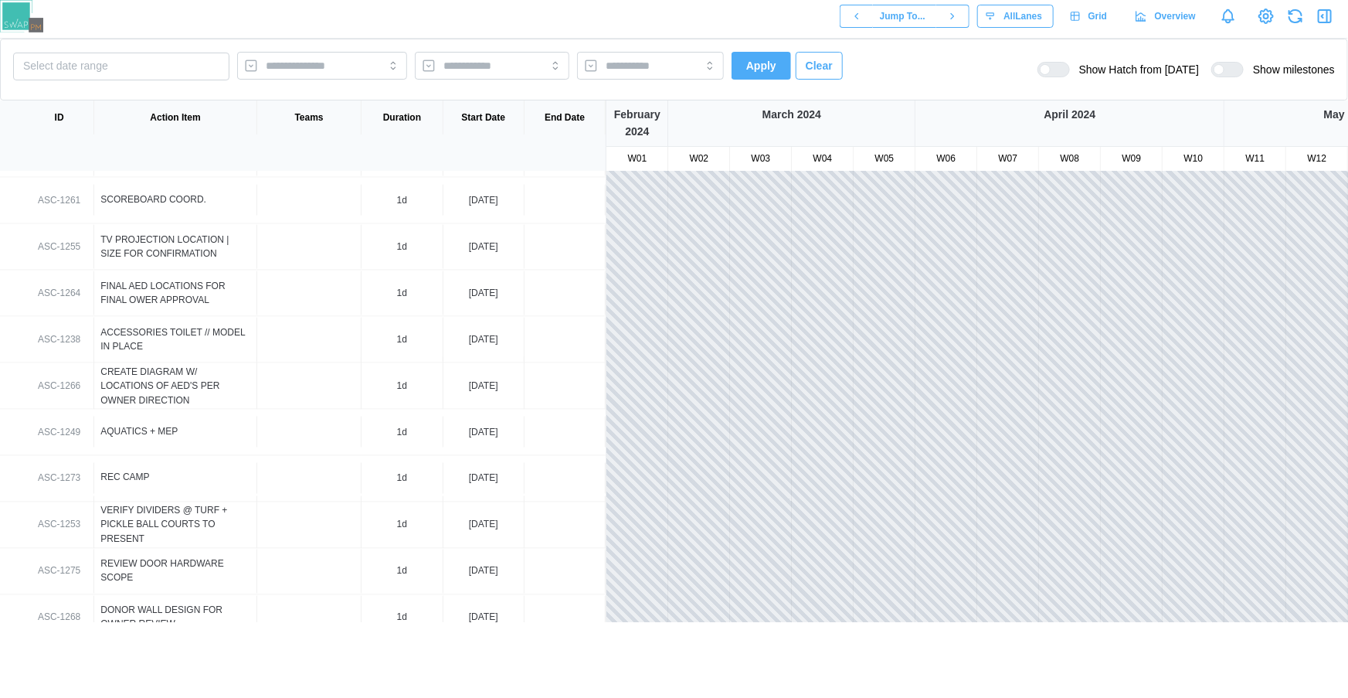
scroll to position [4466, 0]
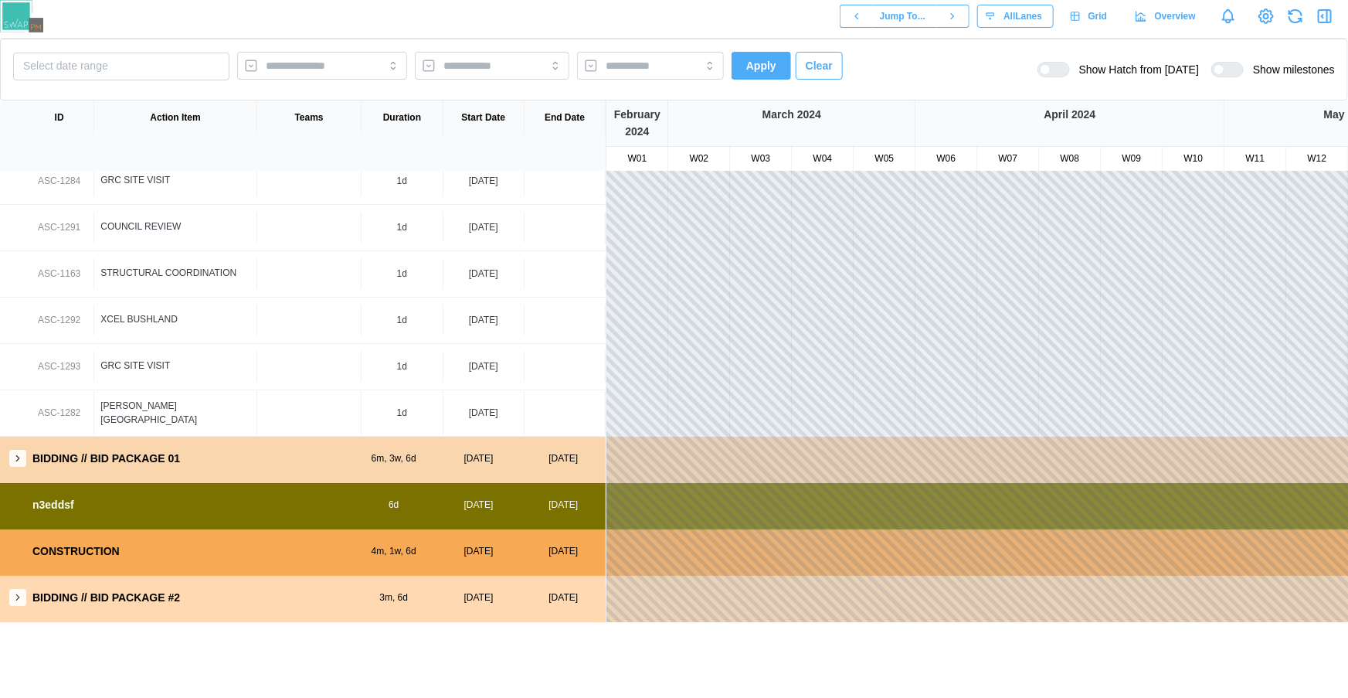
click at [16, 457] on icon "button" at bounding box center [17, 458] width 11 height 11
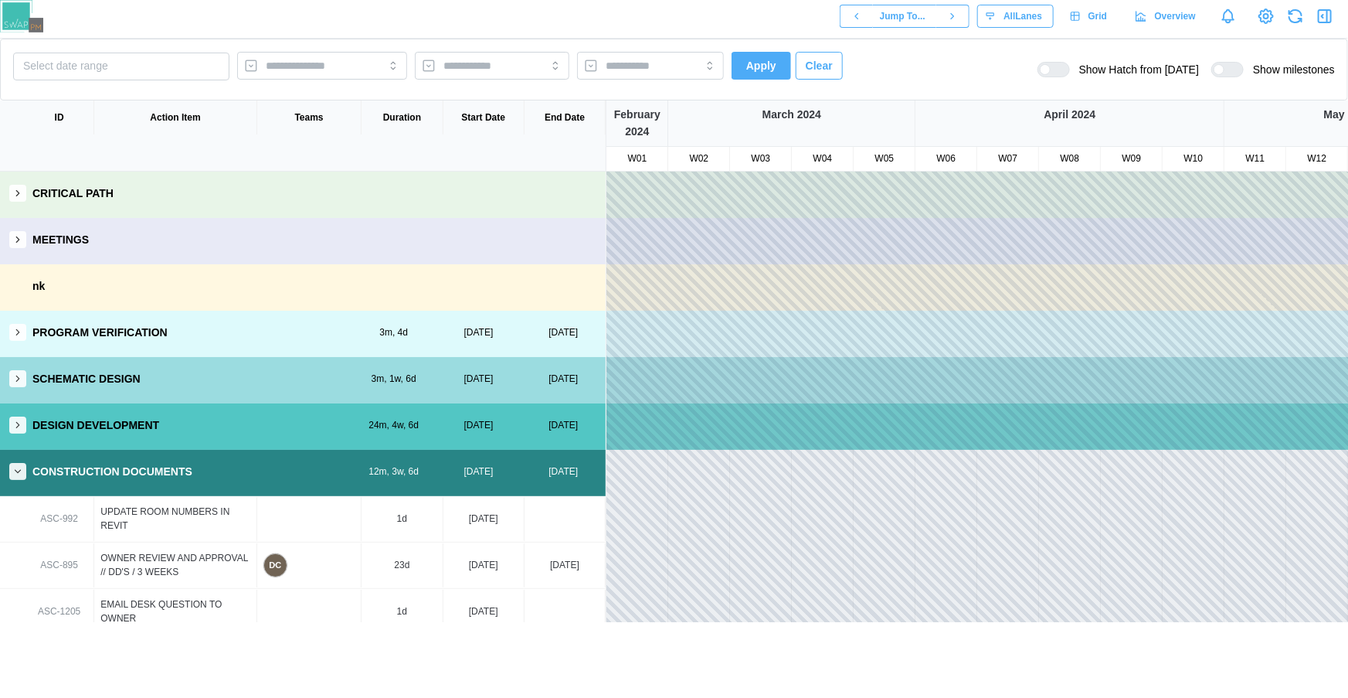
click at [12, 239] on icon "button" at bounding box center [17, 239] width 11 height 11
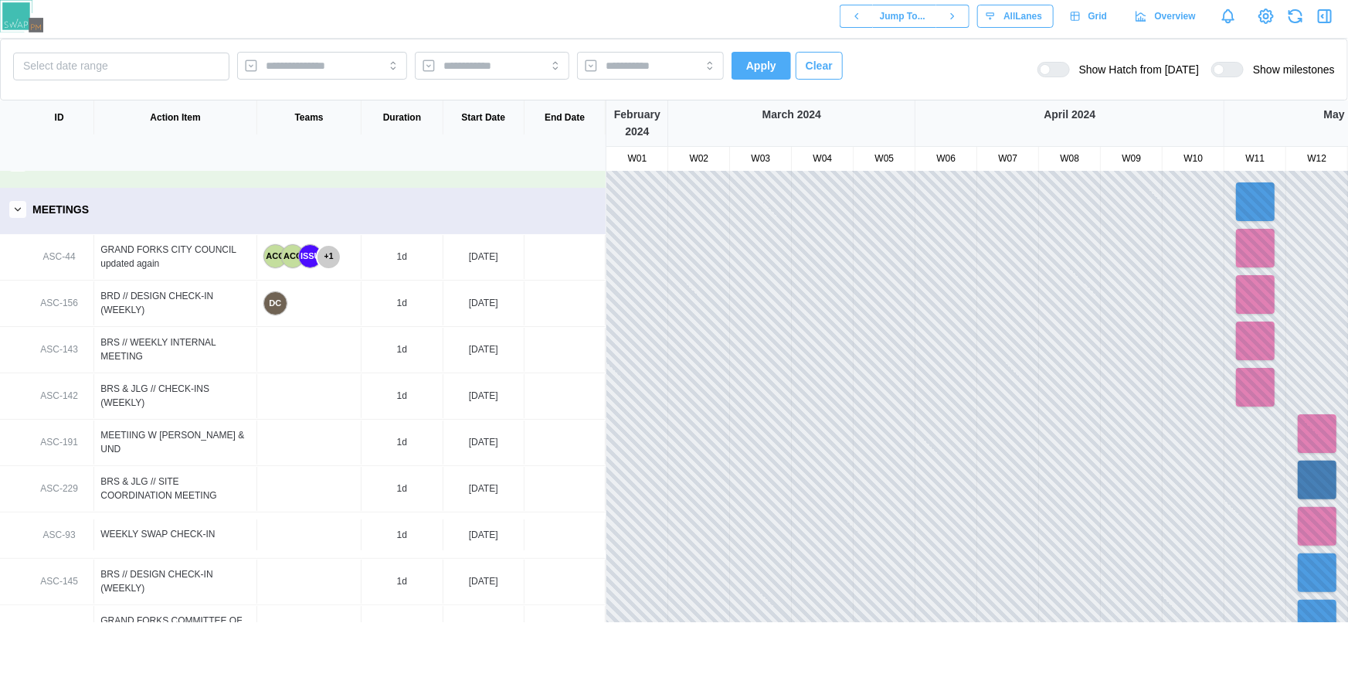
scroll to position [30, 0]
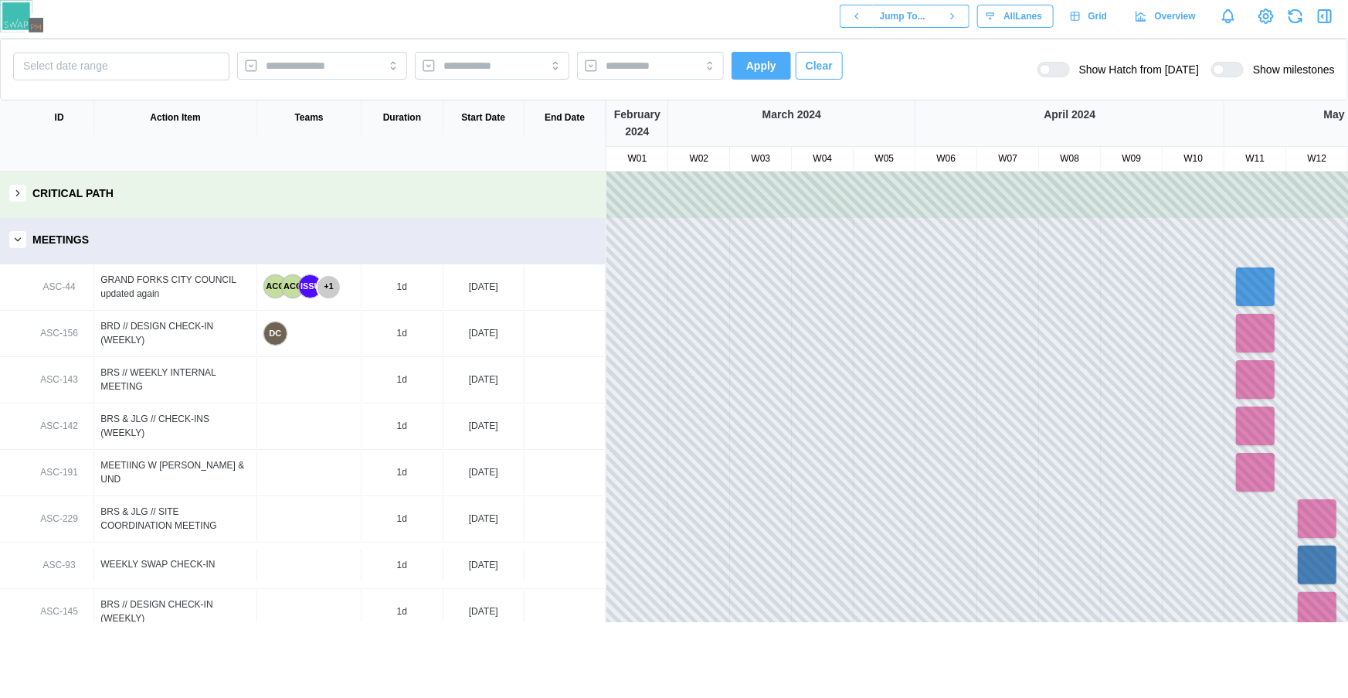
click at [22, 238] on icon "button" at bounding box center [17, 239] width 11 height 11
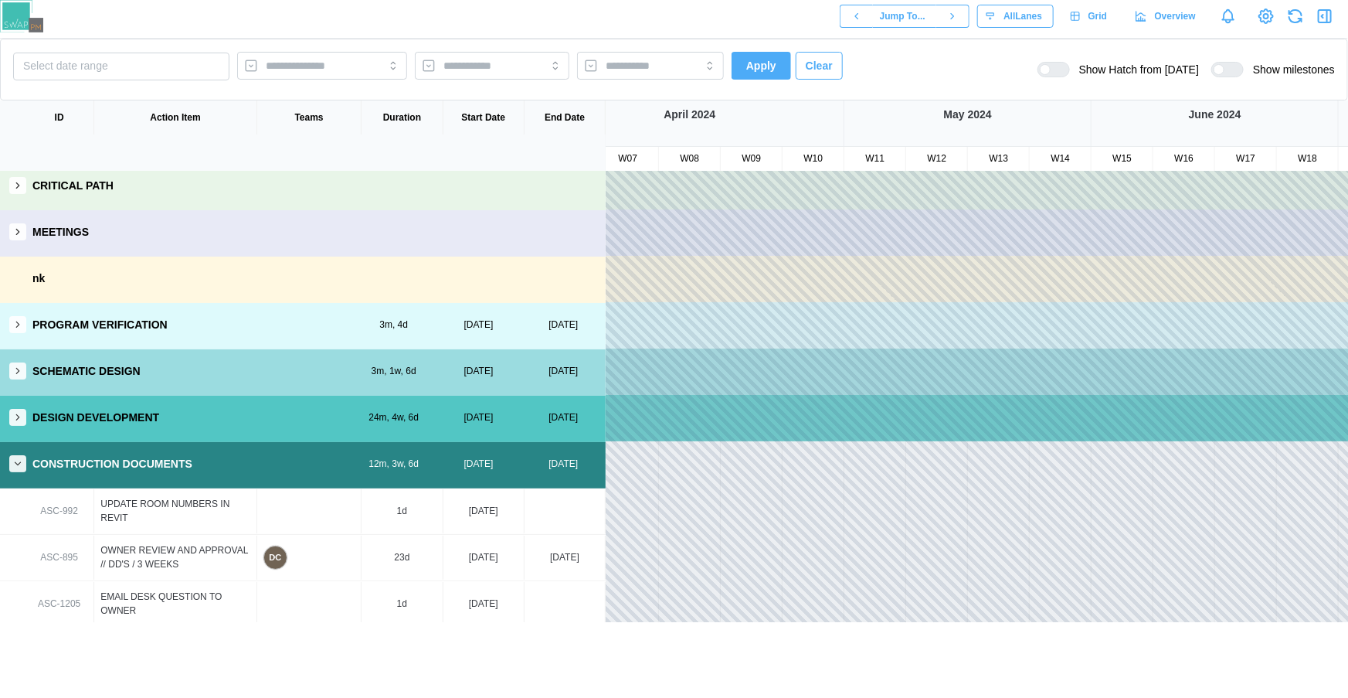
click at [1061, 70] on div at bounding box center [1060, 70] width 19 height 14
